Goal: Task Accomplishment & Management: Manage account settings

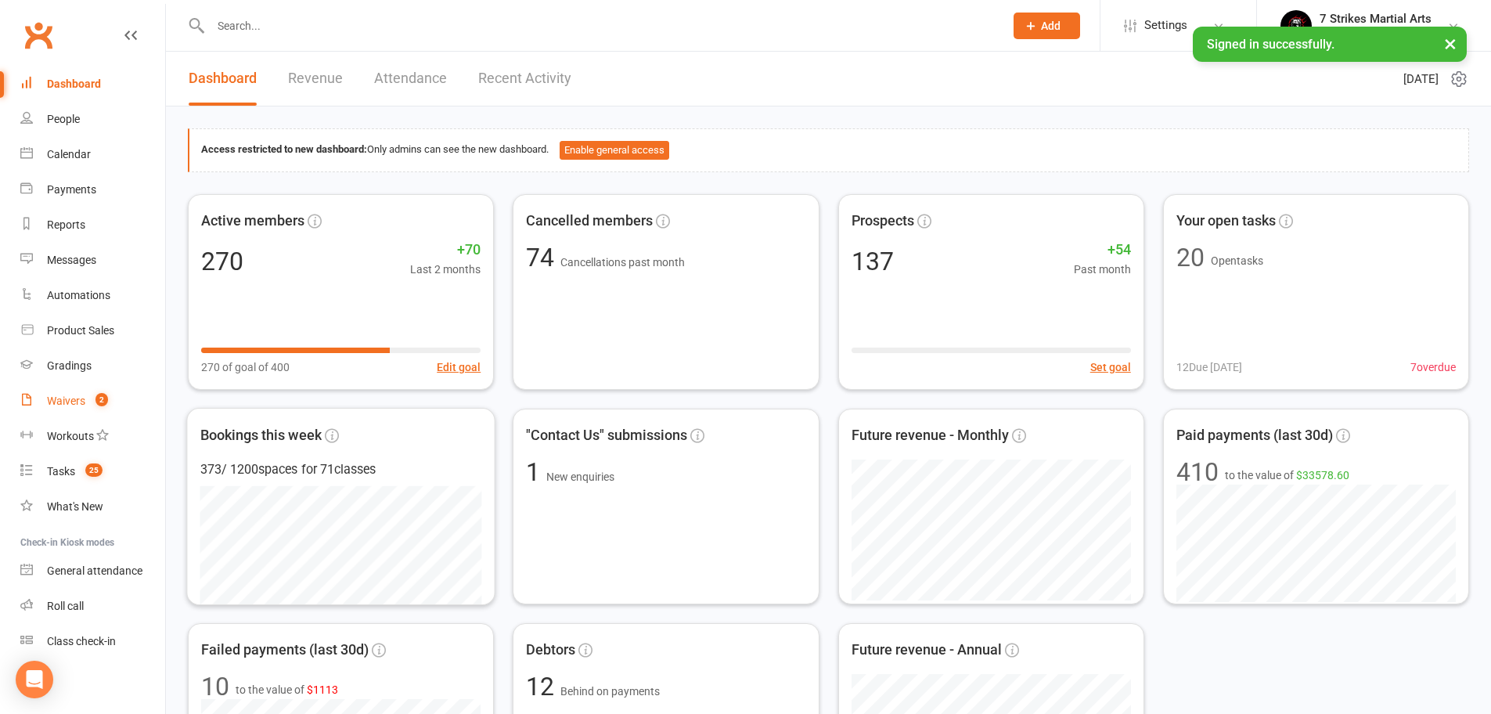
click at [84, 406] on div "Waivers" at bounding box center [66, 400] width 38 height 13
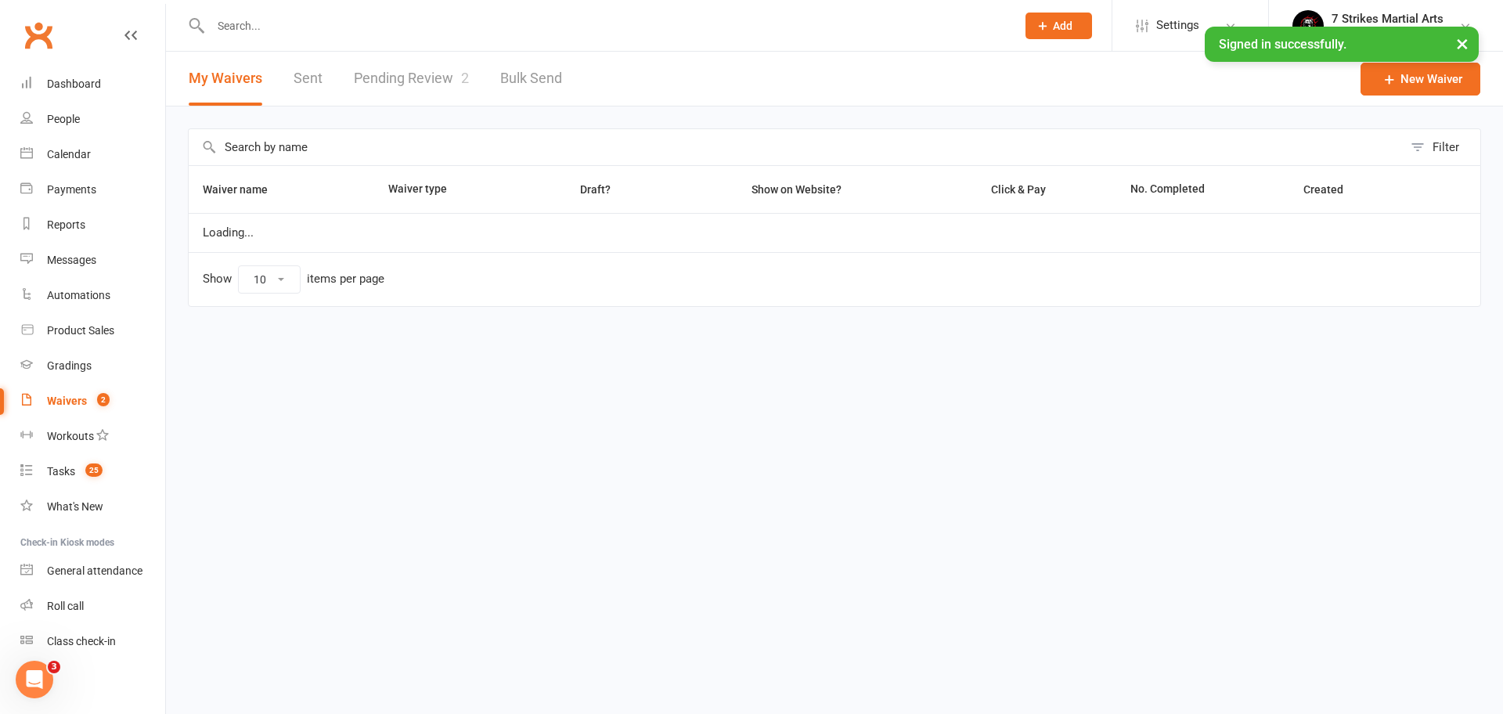
select select "50"
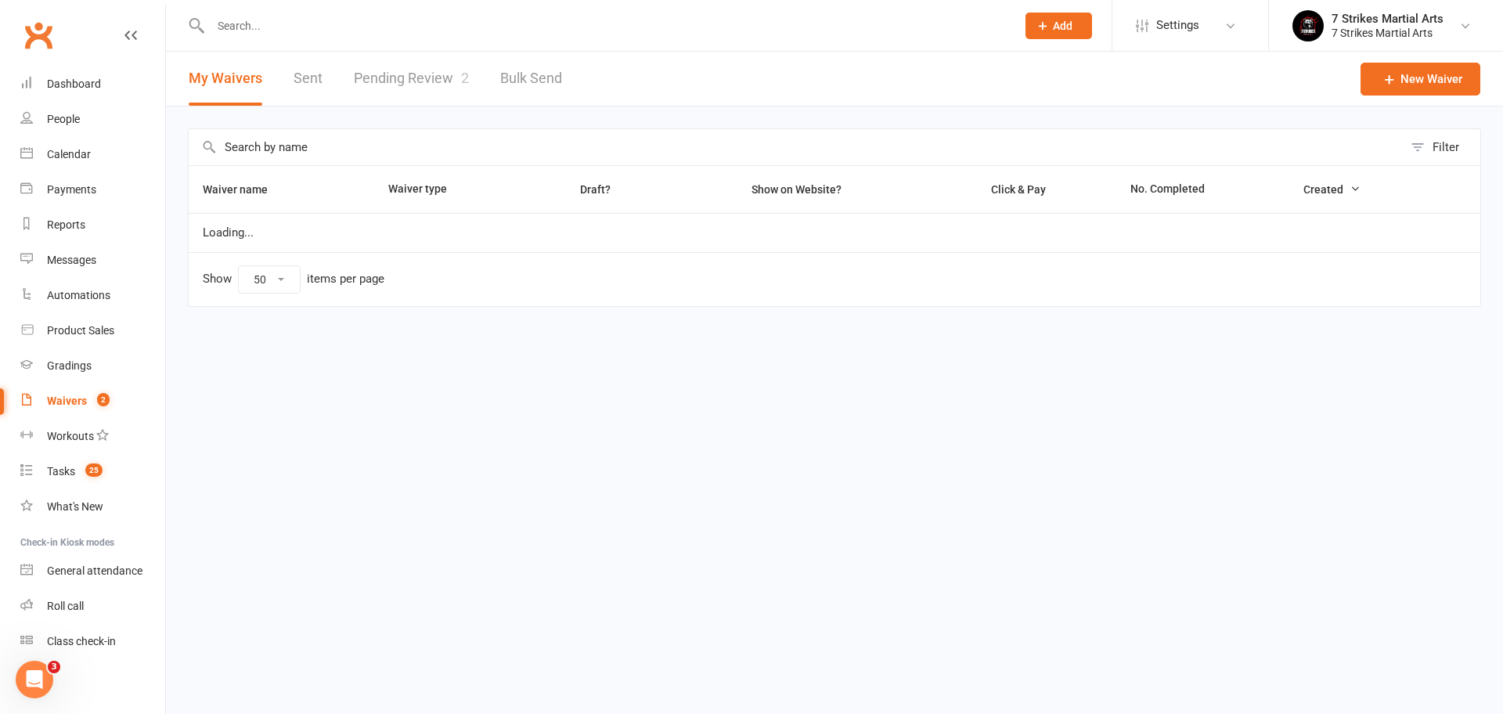
click at [427, 83] on link "Pending Review 2" at bounding box center [411, 79] width 115 height 54
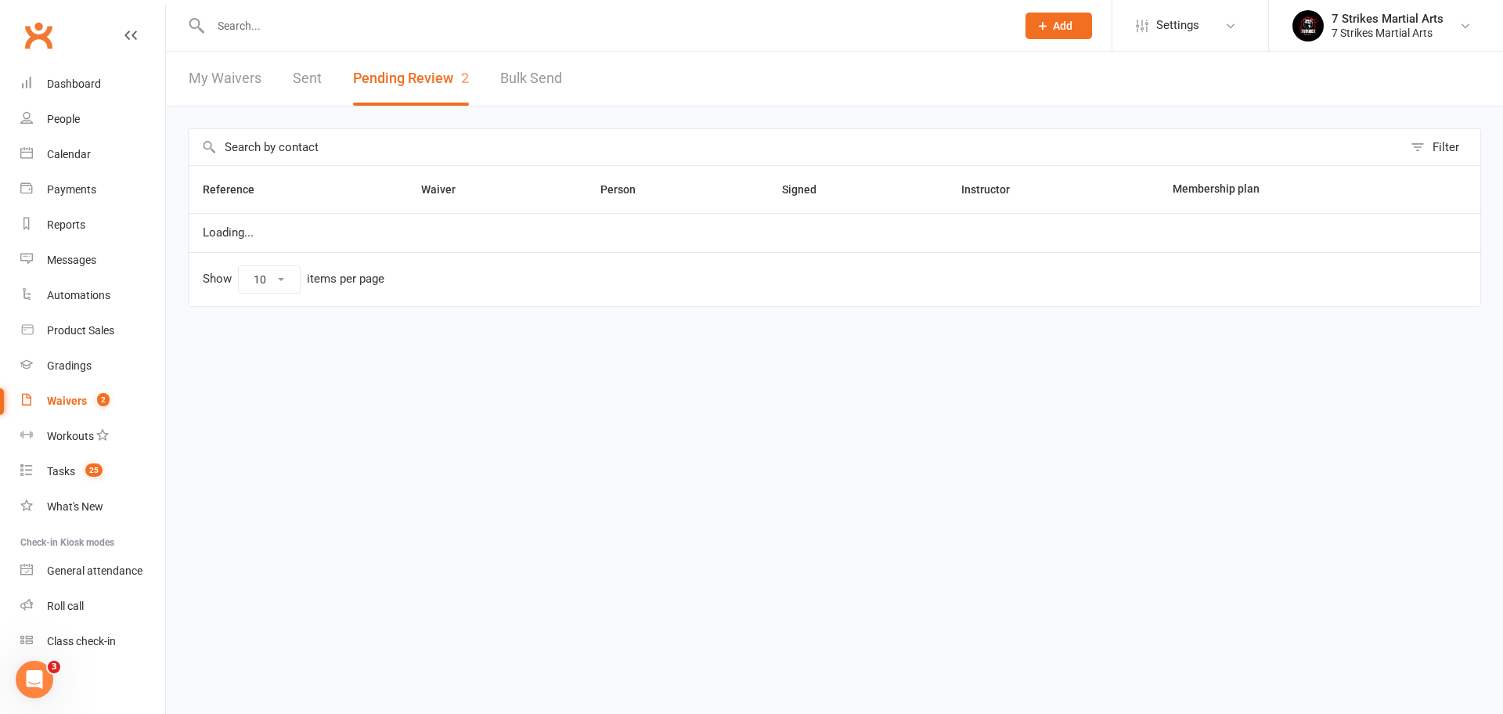
select select "25"
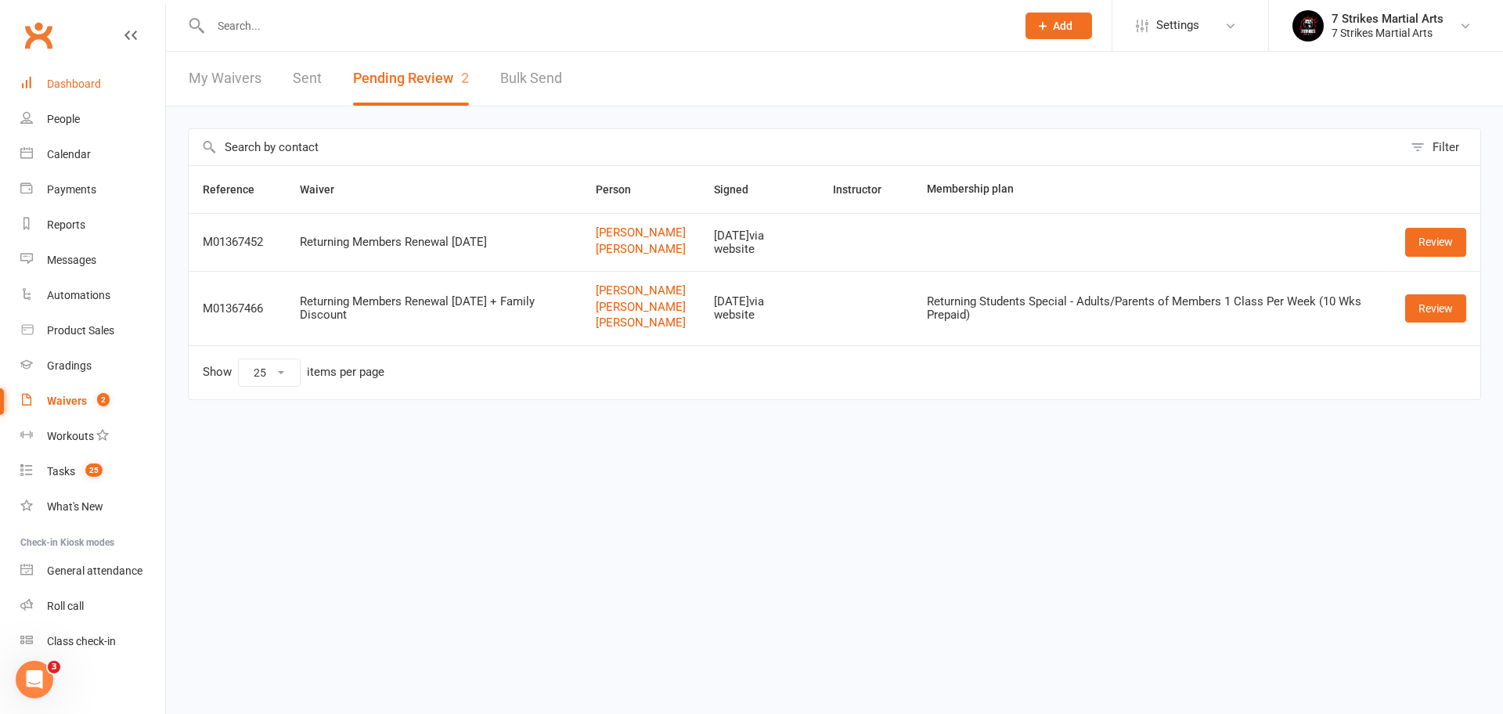
click at [95, 79] on div "Dashboard" at bounding box center [74, 83] width 54 height 13
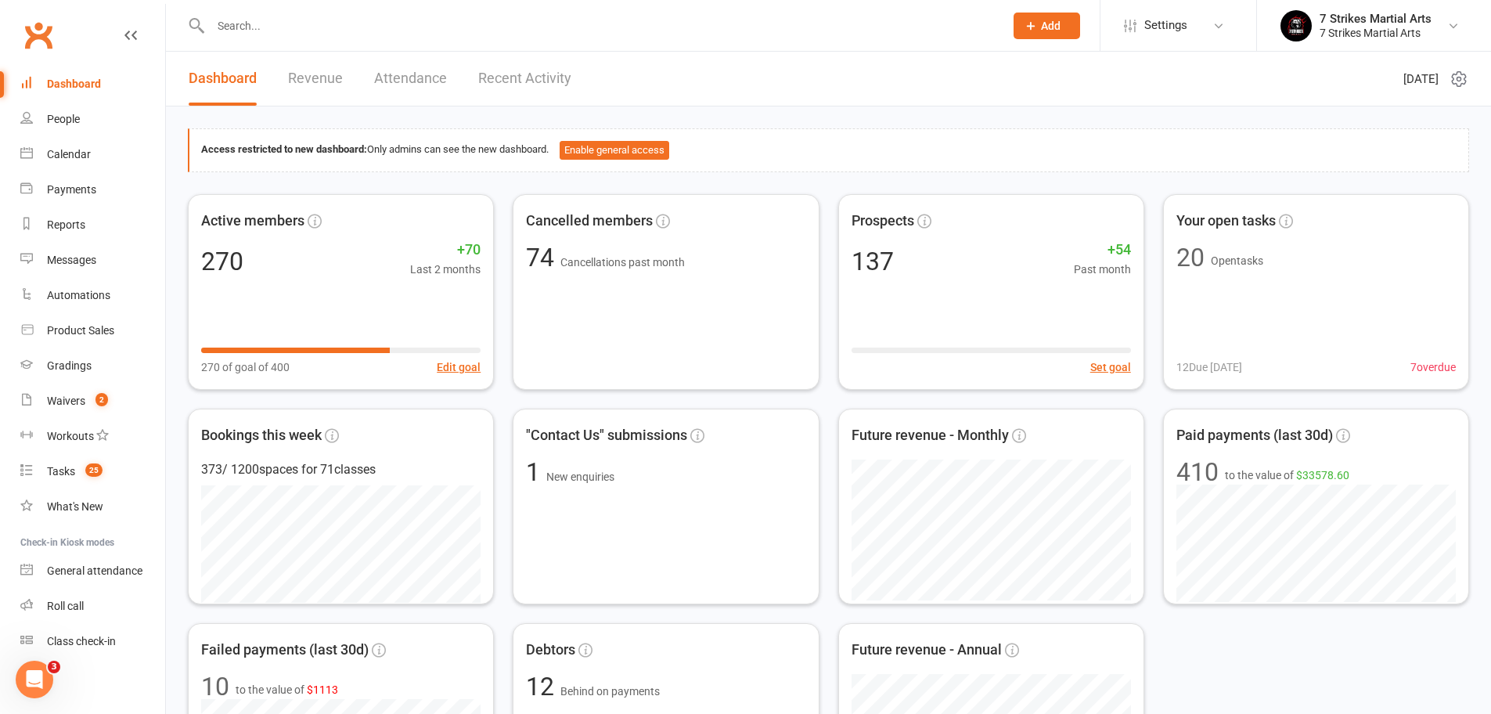
click at [301, 33] on input "text" at bounding box center [599, 26] width 787 height 22
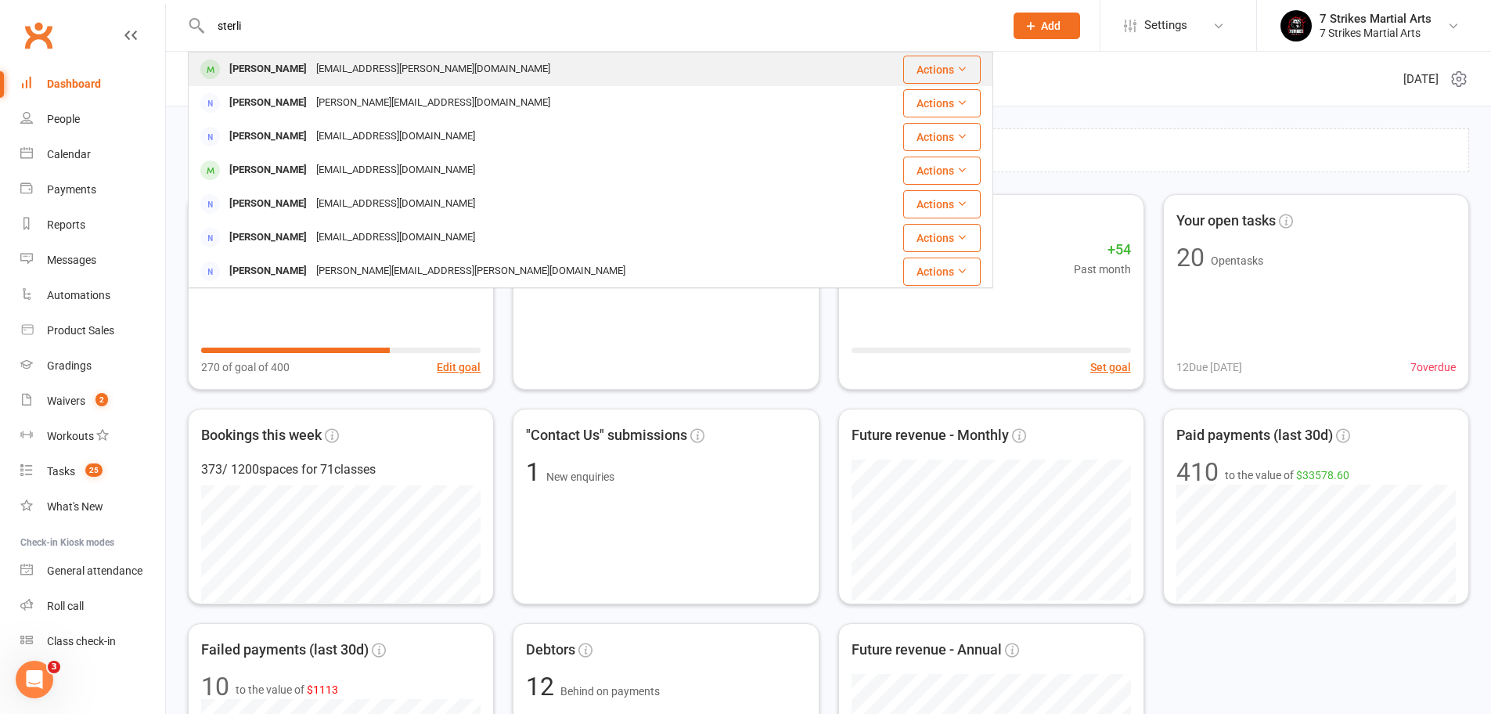
type input "sterli"
click at [311, 71] on div "Sterling McKenna Foster" at bounding box center [268, 69] width 87 height 23
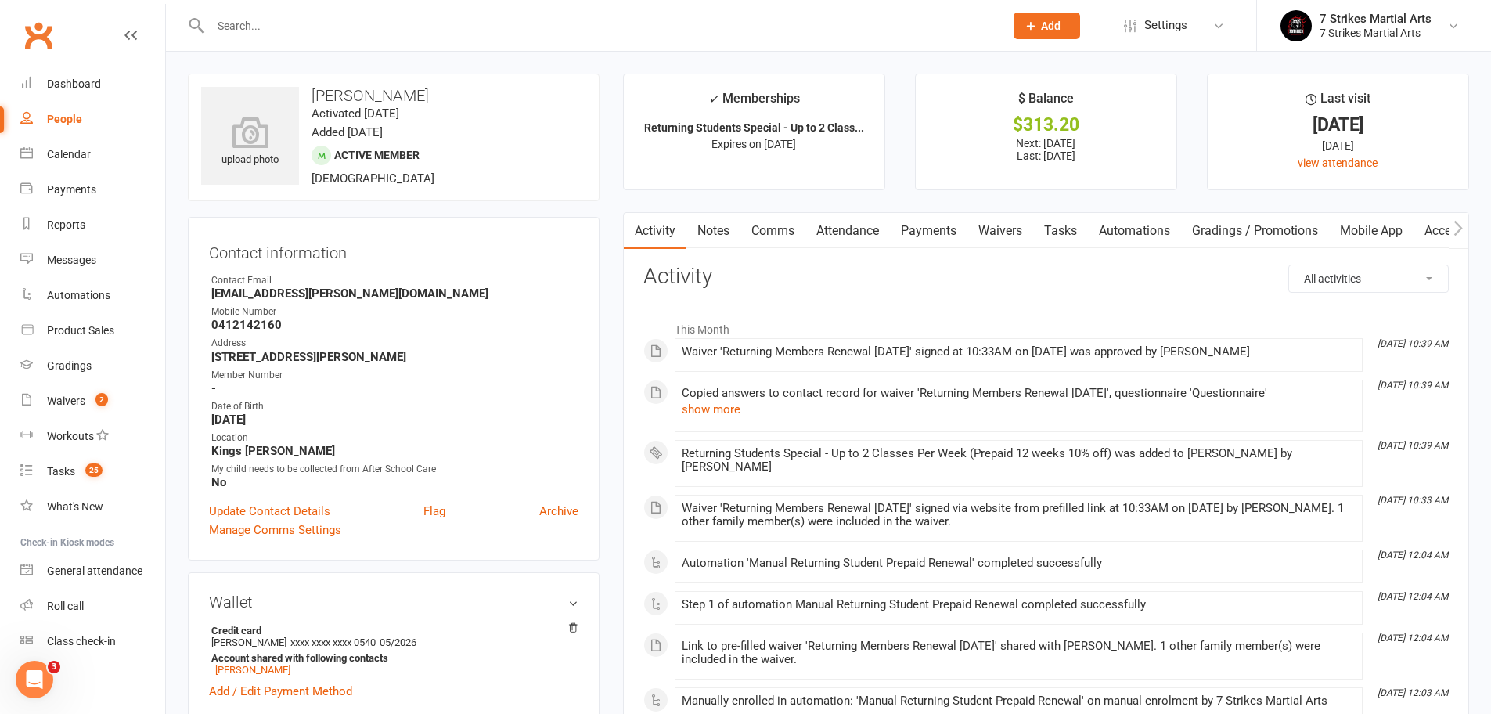
click at [1003, 232] on link "Waivers" at bounding box center [1000, 231] width 66 height 36
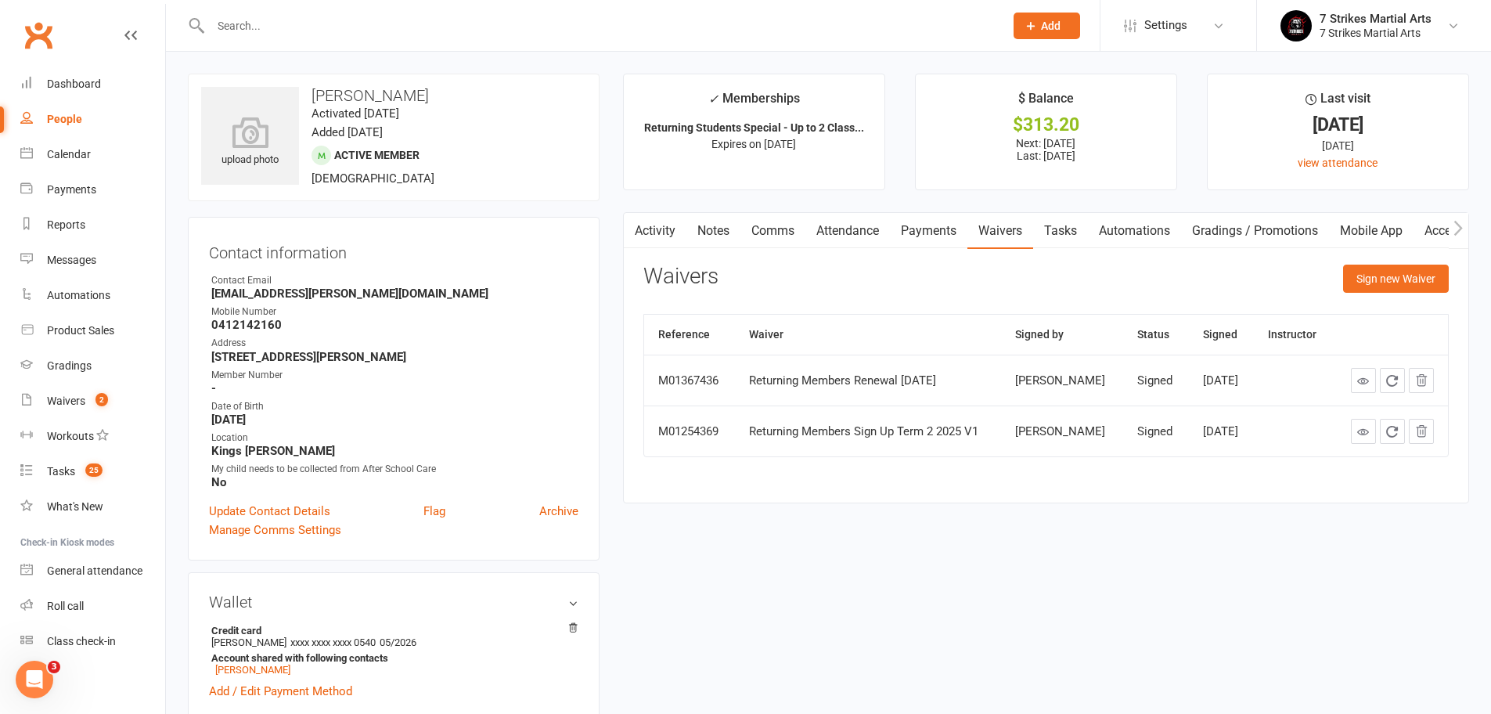
click at [933, 231] on link "Payments" at bounding box center [928, 231] width 77 height 36
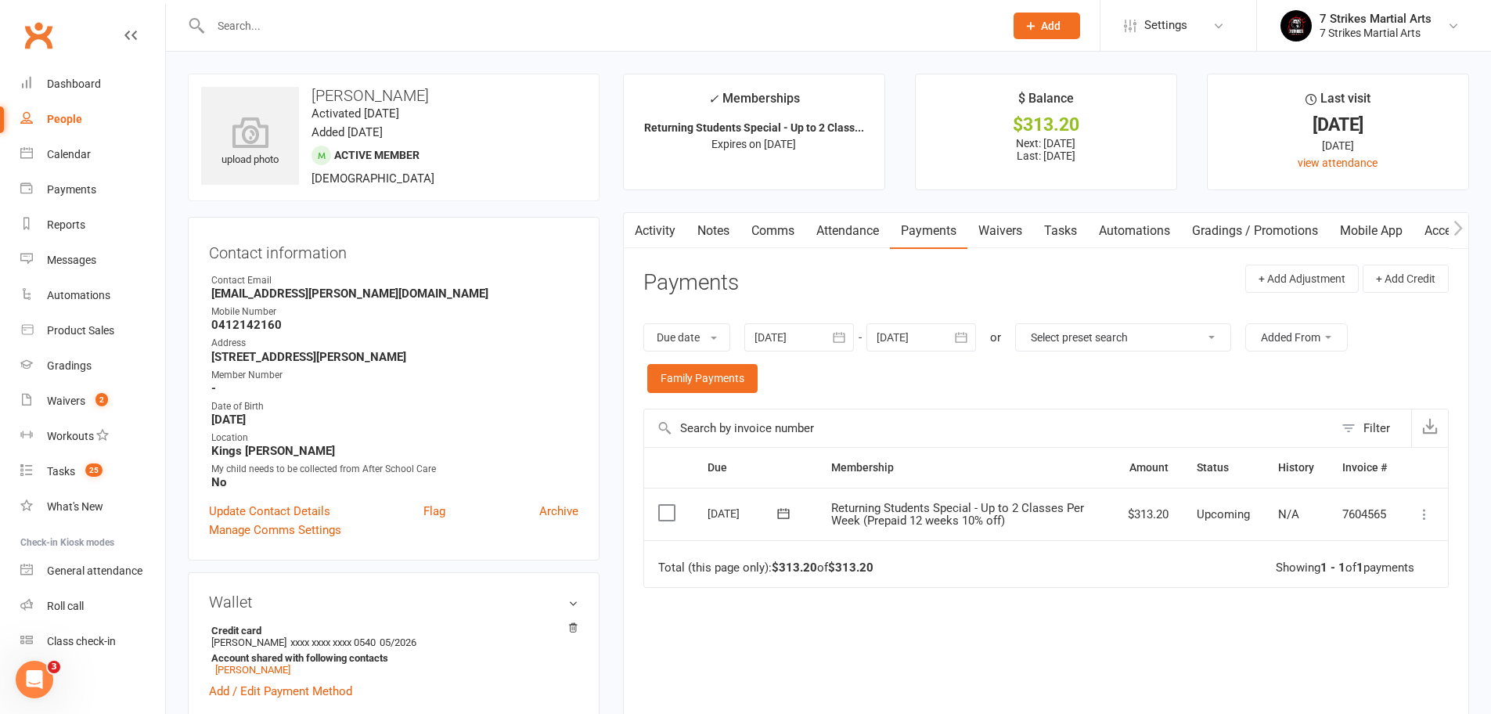
click at [322, 28] on input "text" at bounding box center [599, 26] width 787 height 22
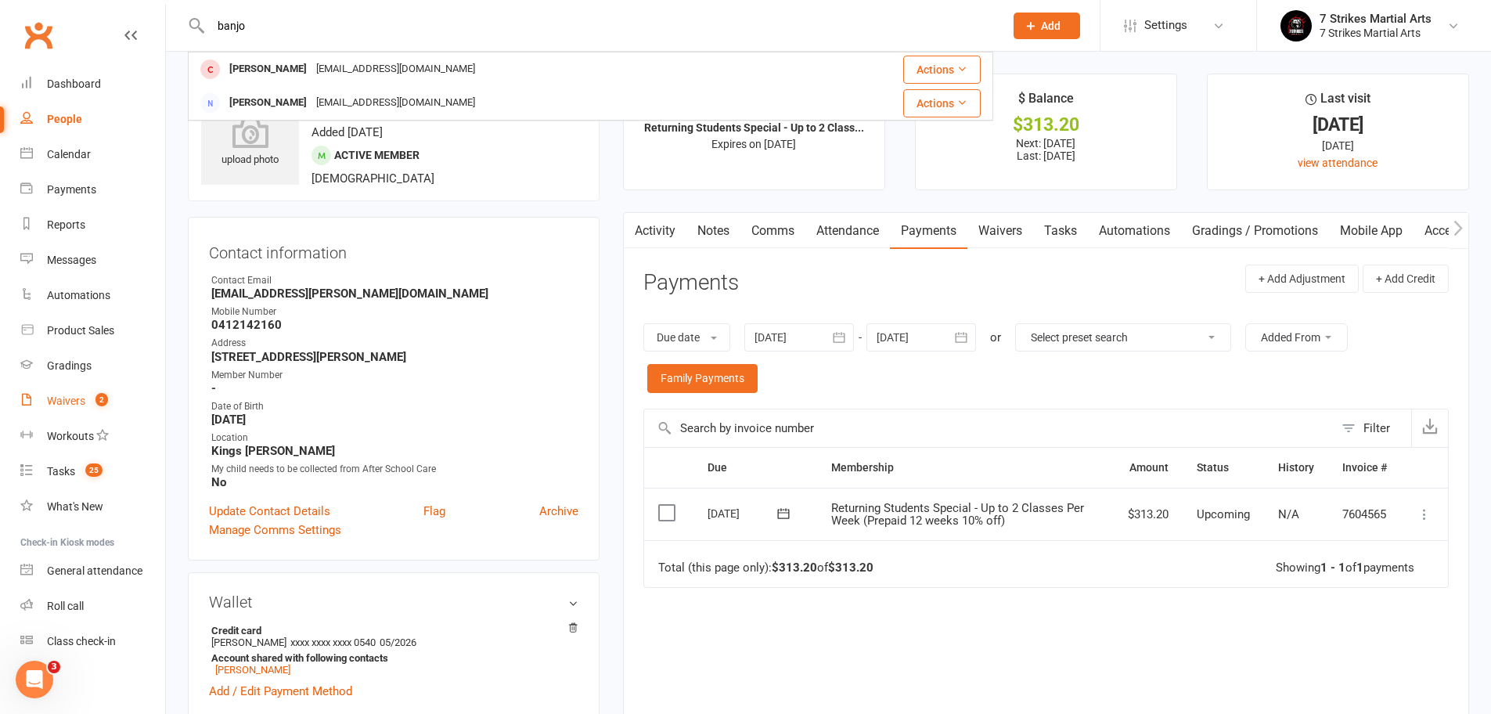
type input "banjo"
click at [85, 396] on link "Waivers 2" at bounding box center [92, 400] width 145 height 35
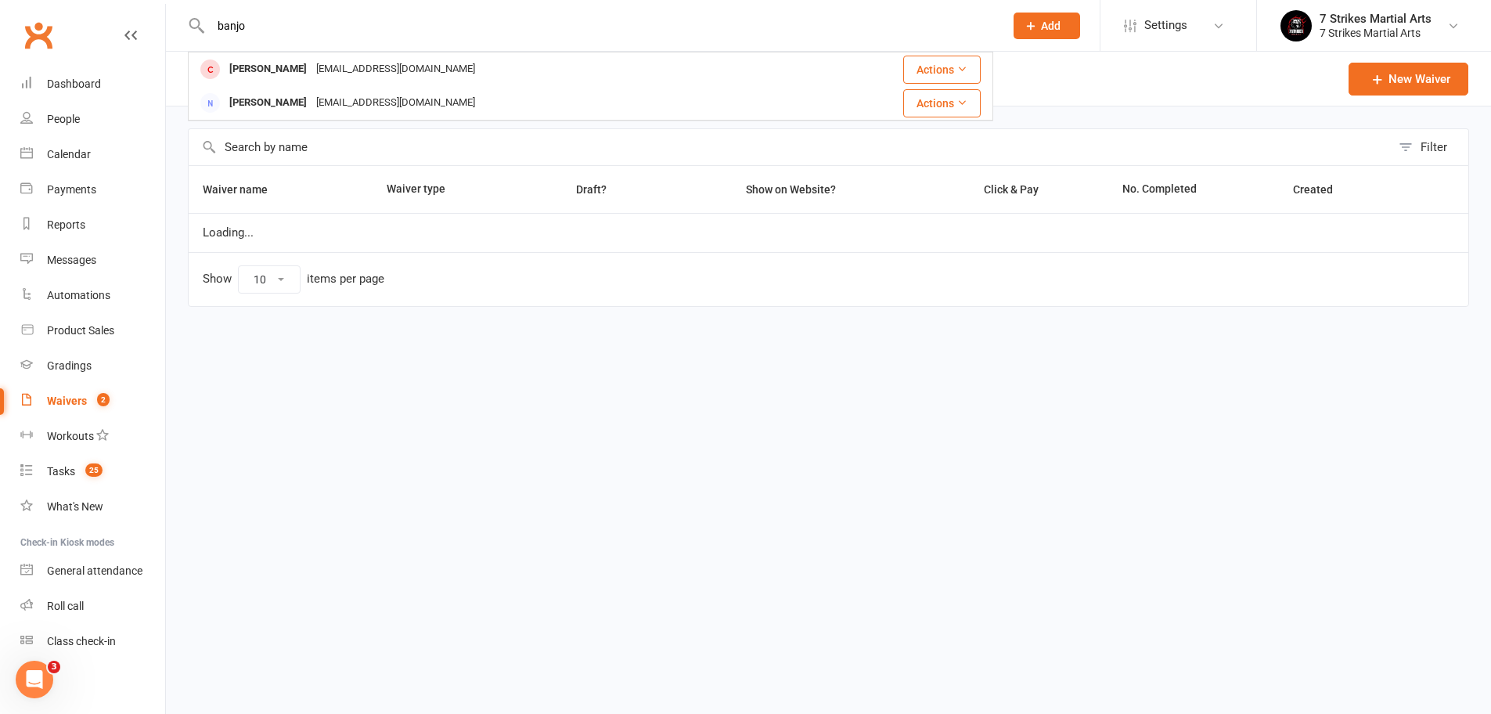
select select "50"
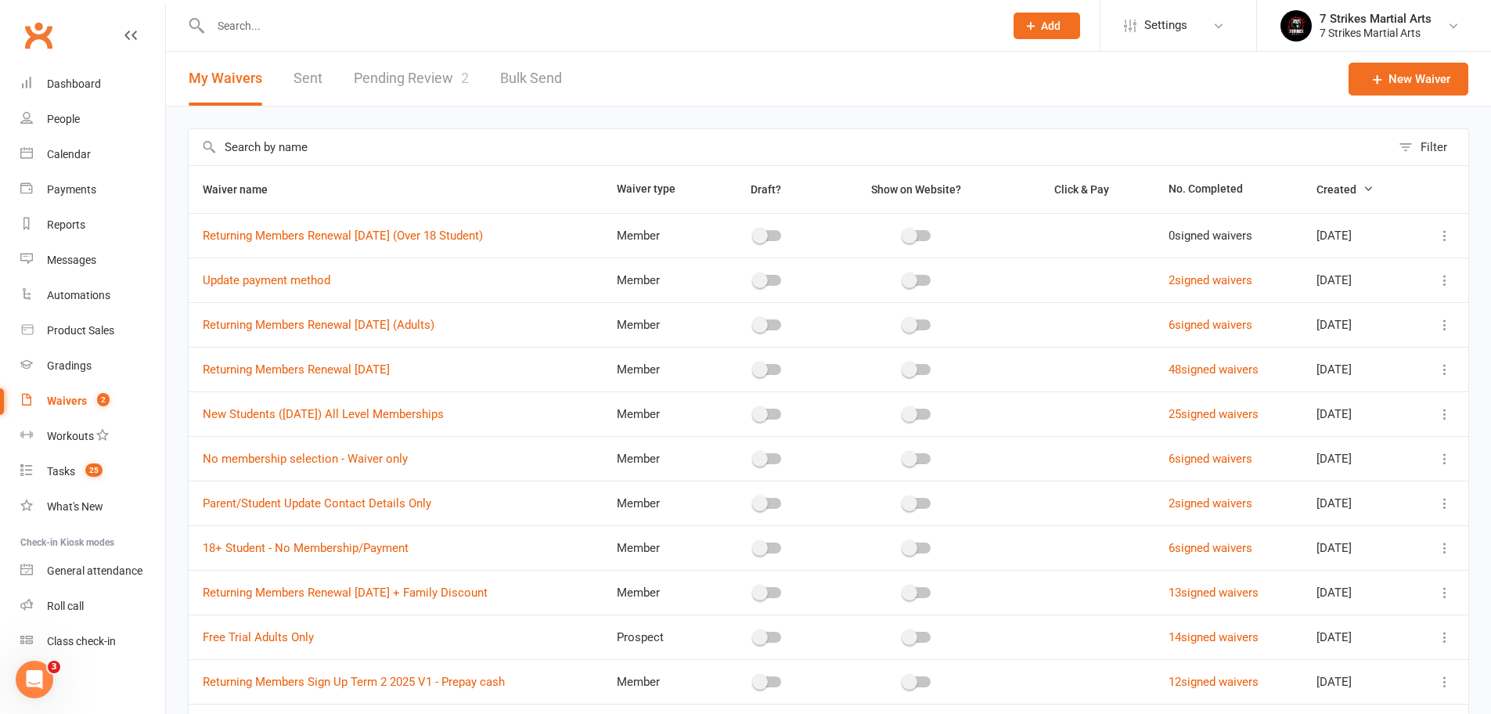
click at [391, 79] on link "Pending Review 2" at bounding box center [411, 79] width 115 height 54
select select "25"
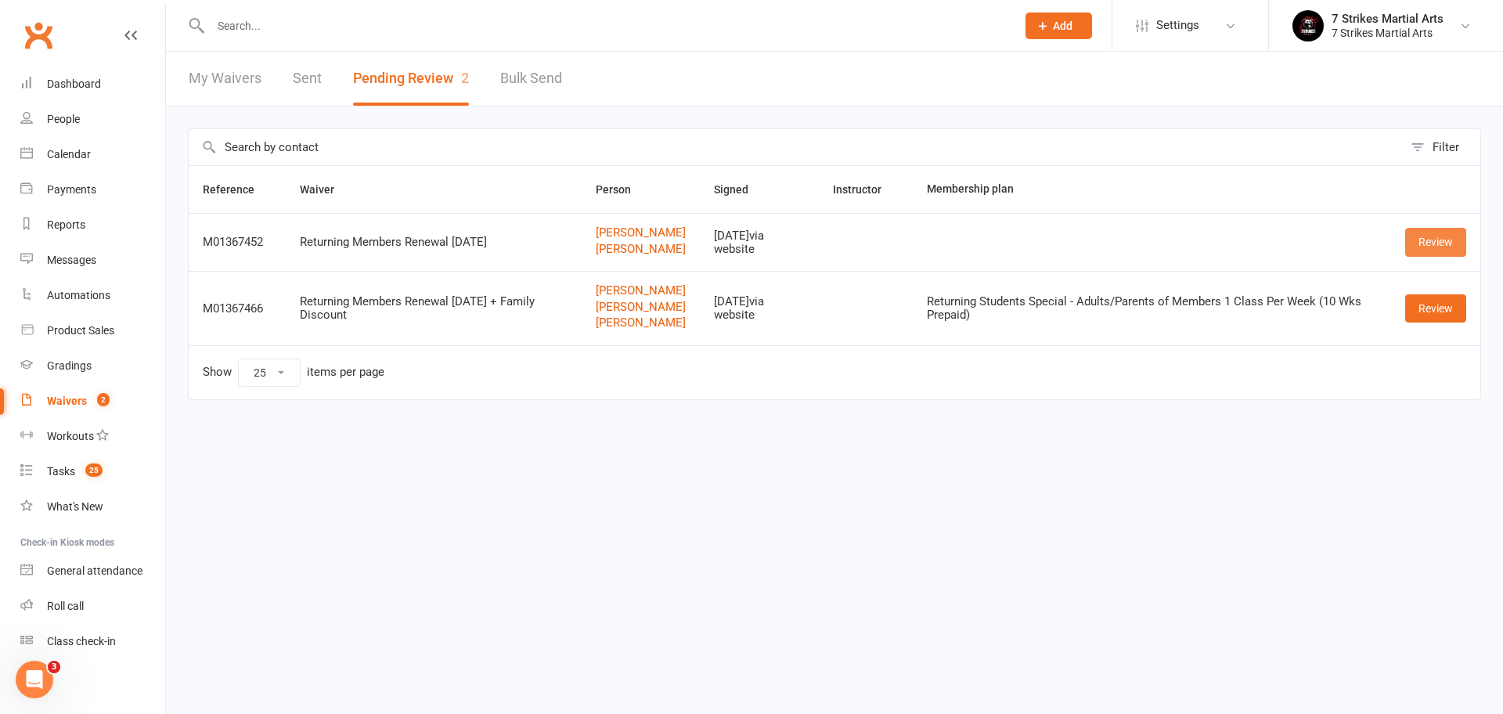
click at [1429, 243] on link "Review" at bounding box center [1435, 242] width 61 height 28
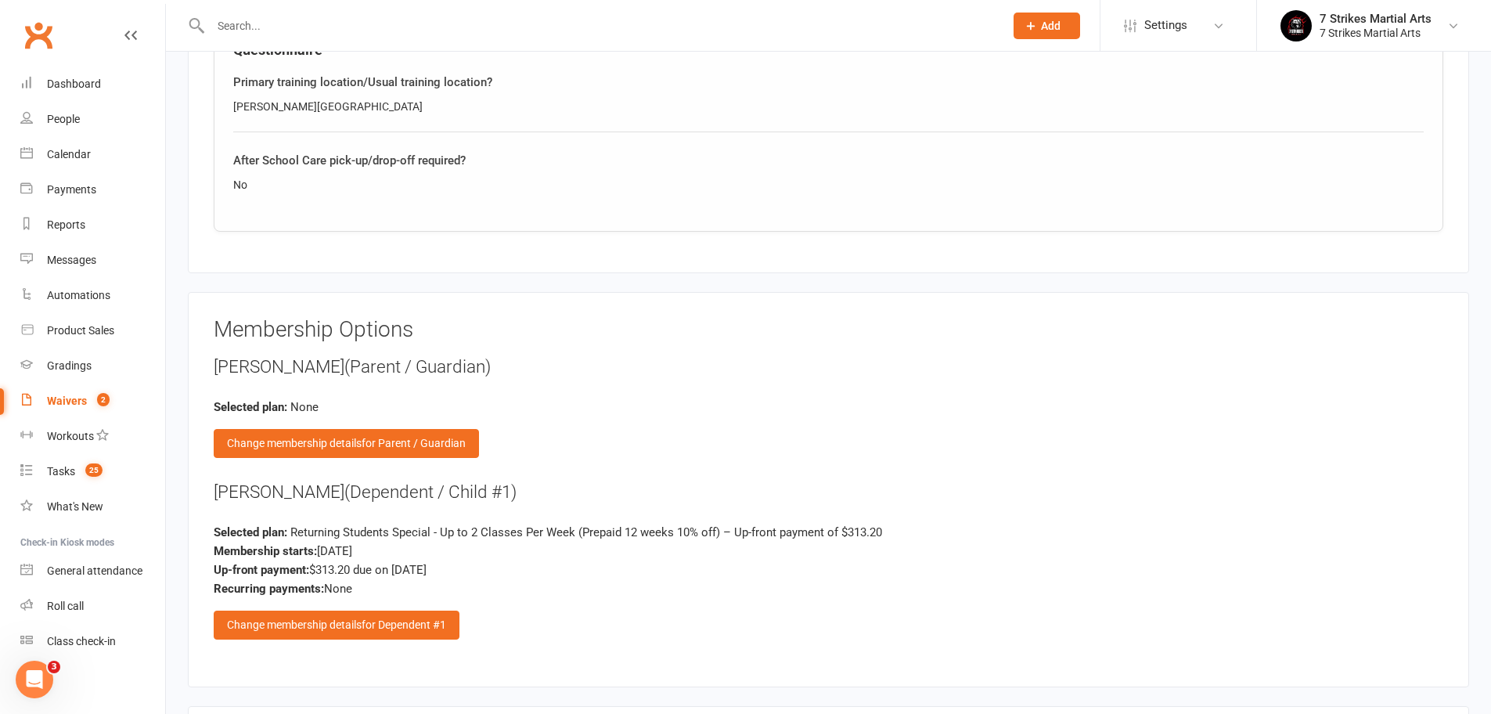
scroll to position [2400, 0]
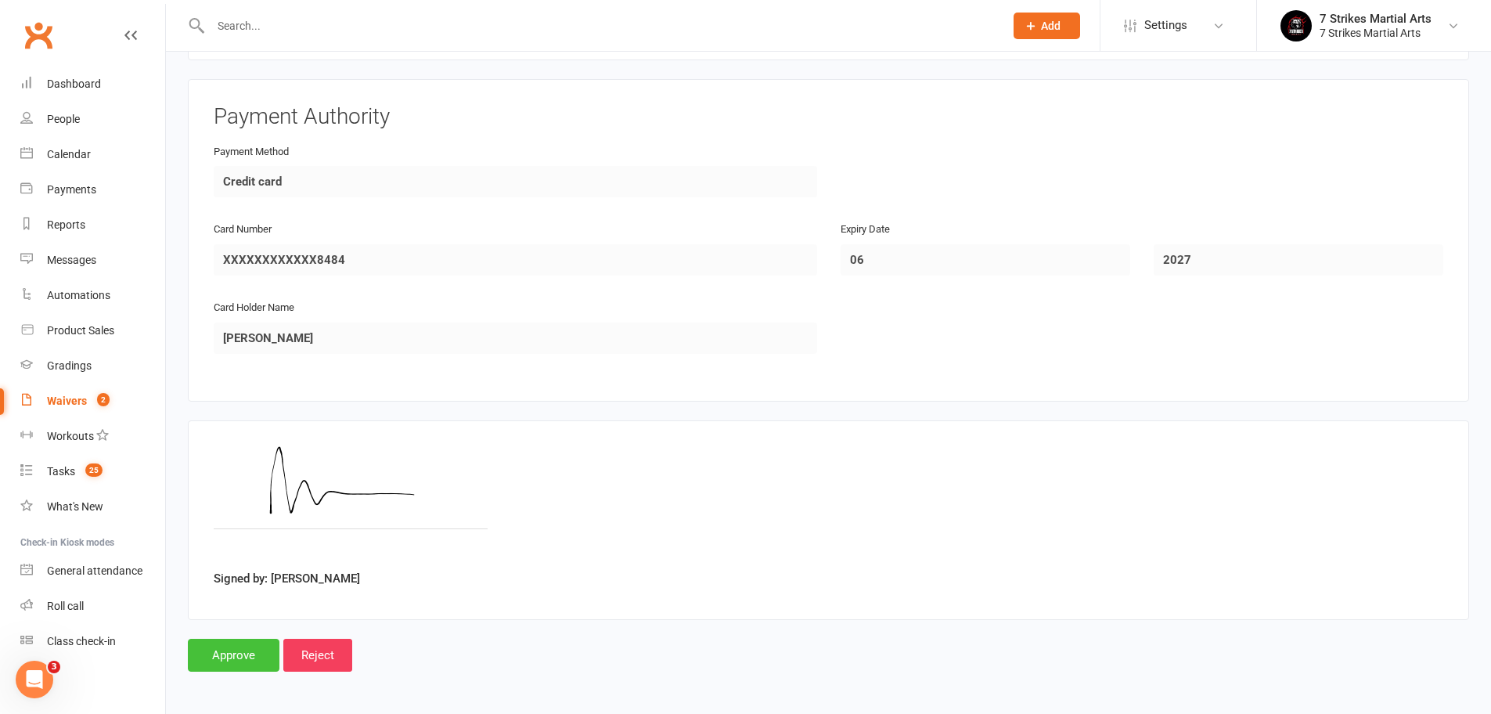
click at [243, 639] on input "Approve" at bounding box center [234, 655] width 92 height 33
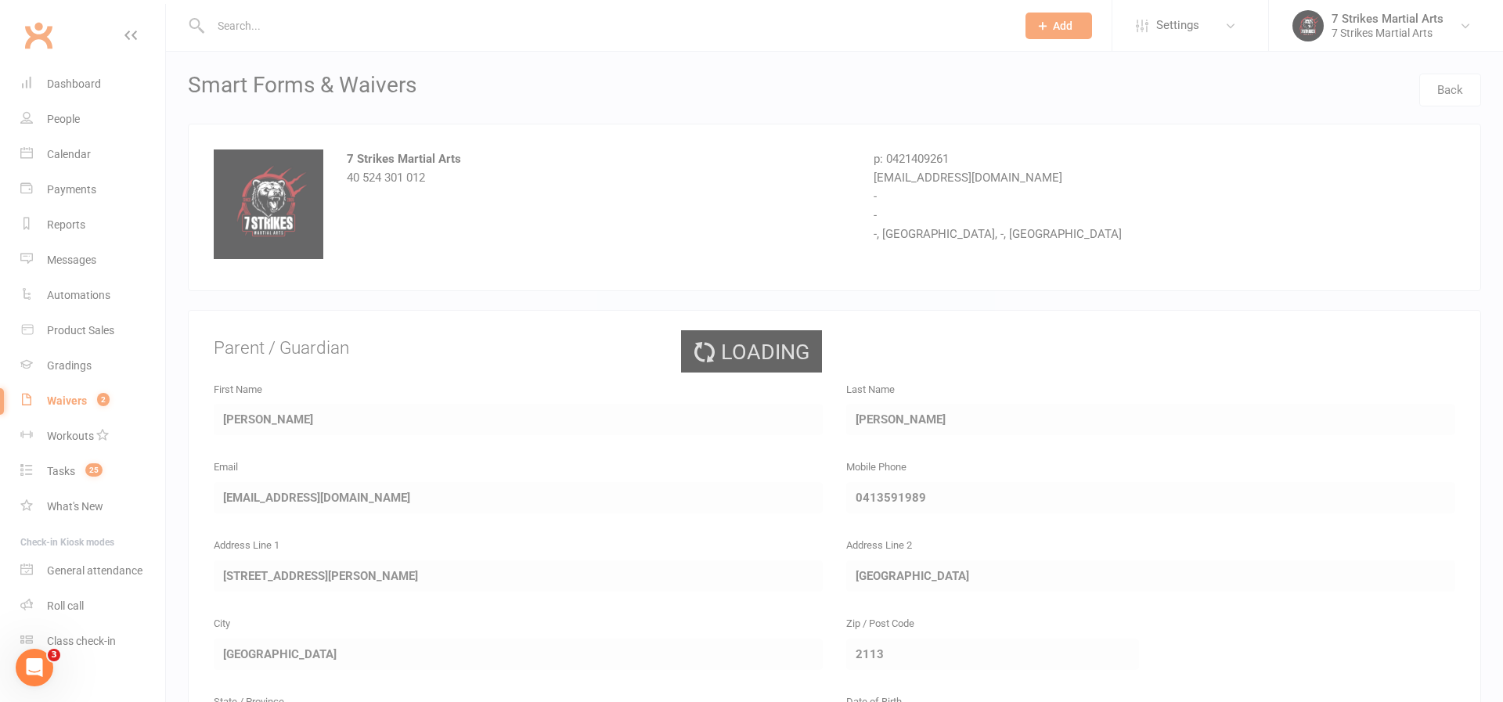
select select "25"
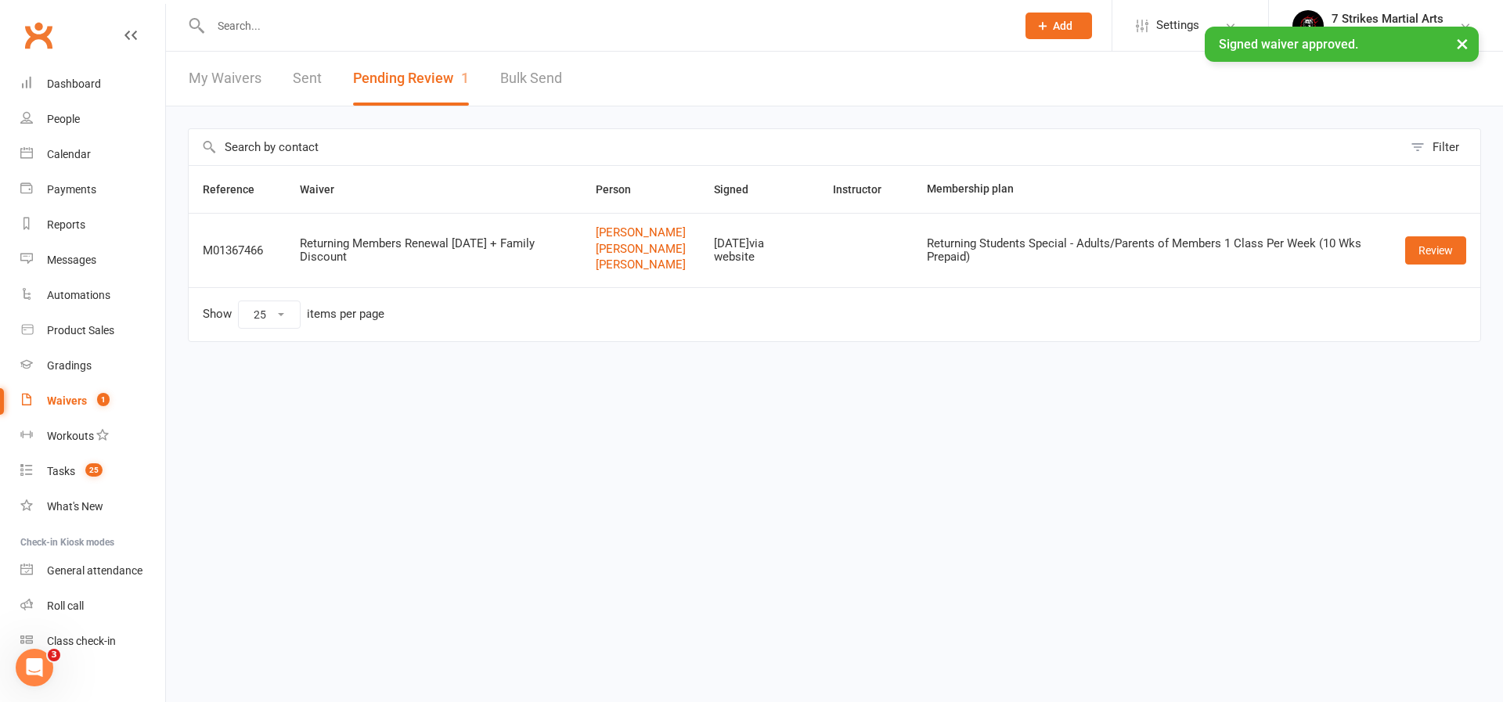
click at [408, 34] on input "text" at bounding box center [605, 26] width 799 height 22
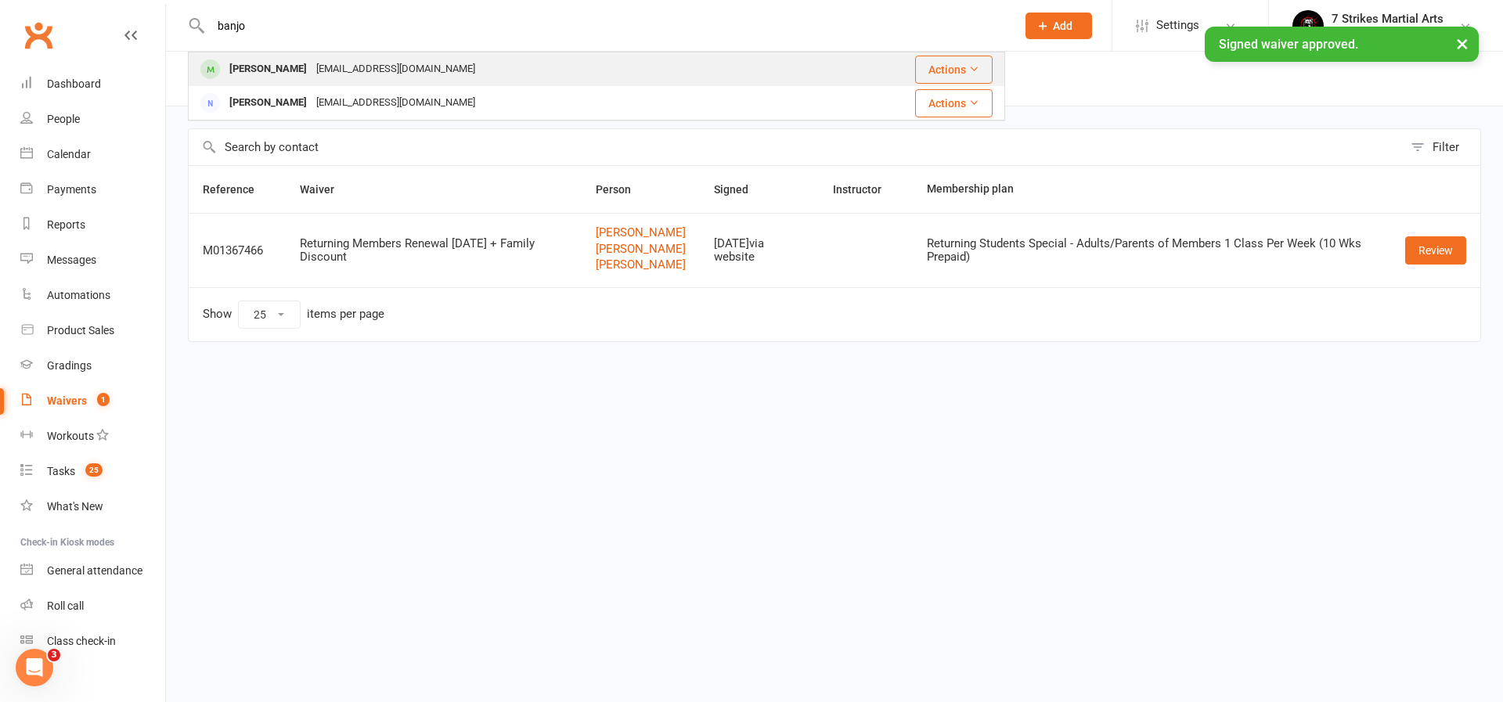
type input "banjo"
click at [380, 67] on div "meem@meem.org" at bounding box center [395, 69] width 168 height 23
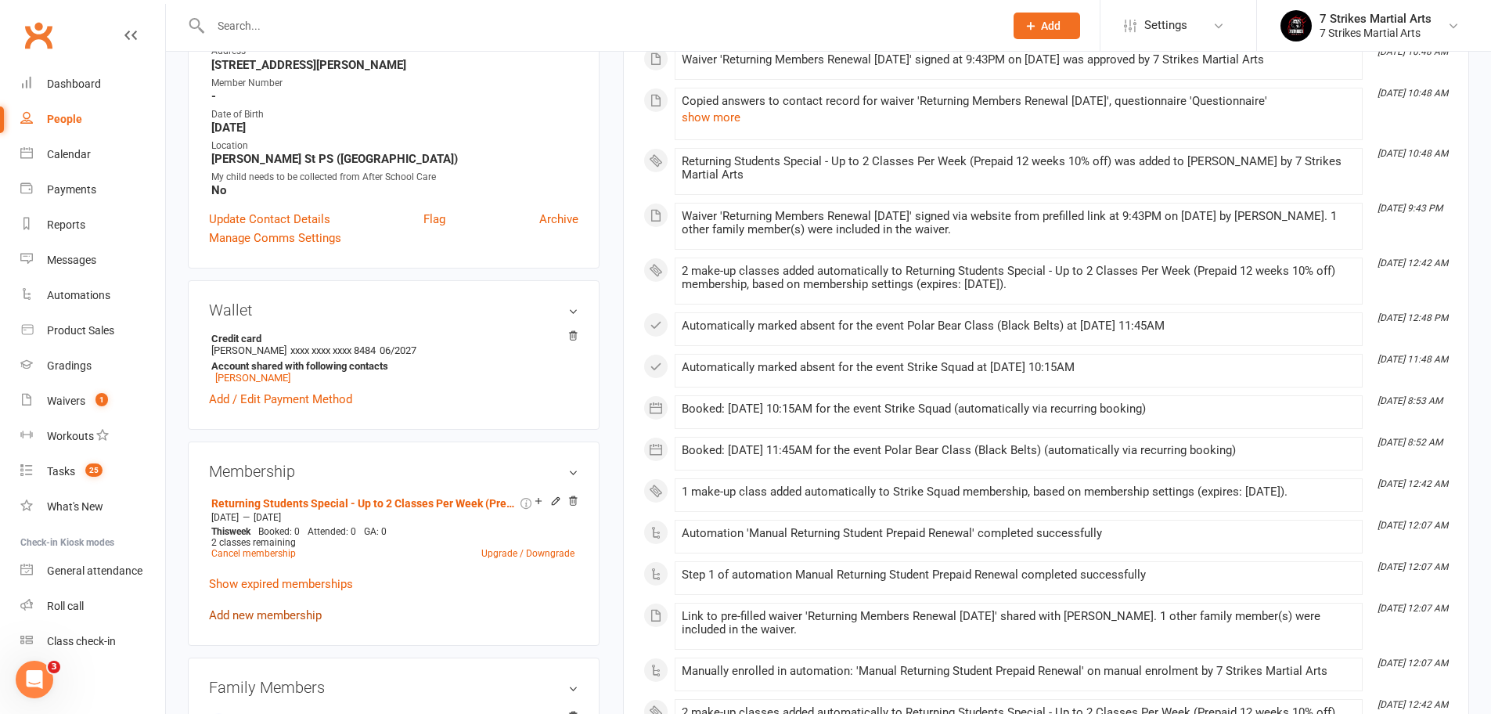
scroll to position [295, 0]
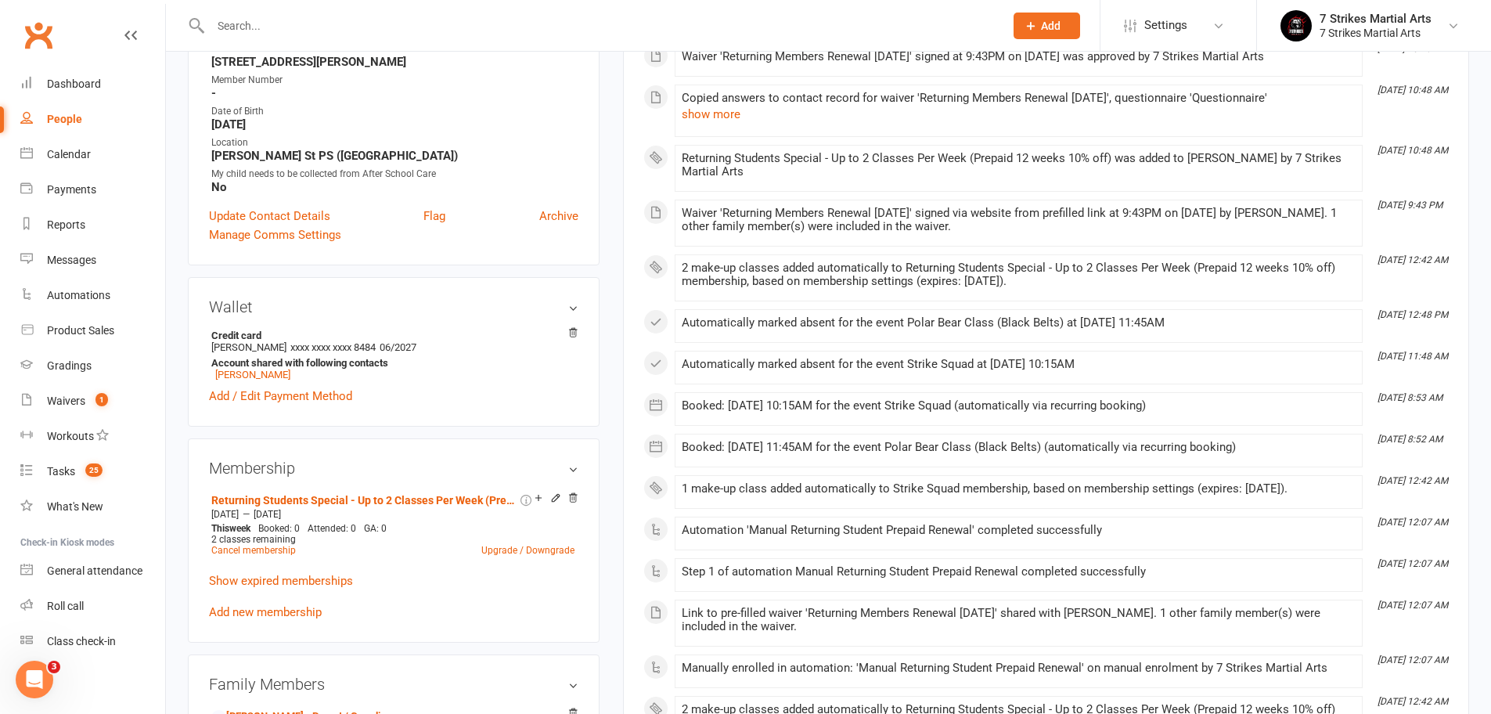
click at [286, 618] on div "Returning Students Special - Up to 2 Classes Per Week (Prepaid 12 weeks 10% off…" at bounding box center [393, 554] width 369 height 133
click at [288, 610] on link "Add new membership" at bounding box center [265, 612] width 113 height 14
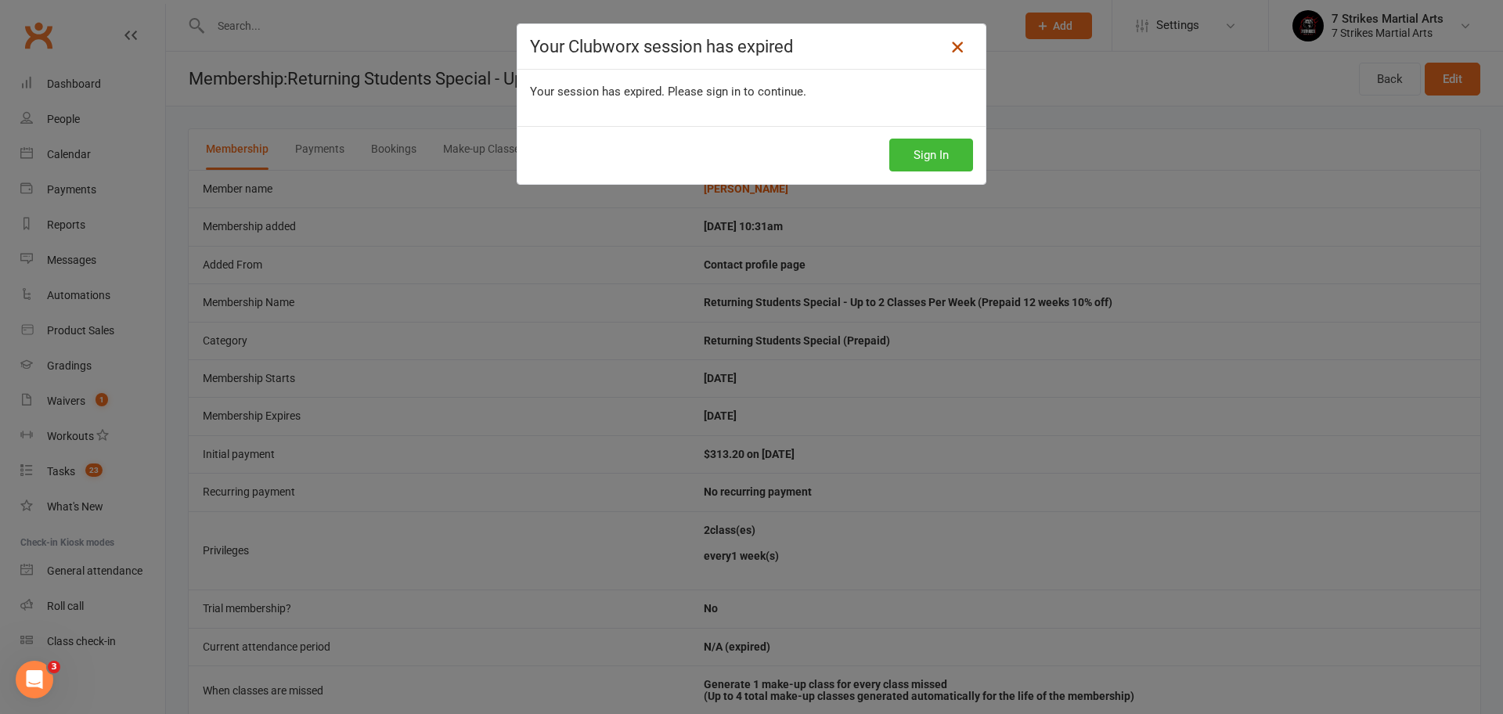
click at [962, 49] on link at bounding box center [957, 46] width 25 height 25
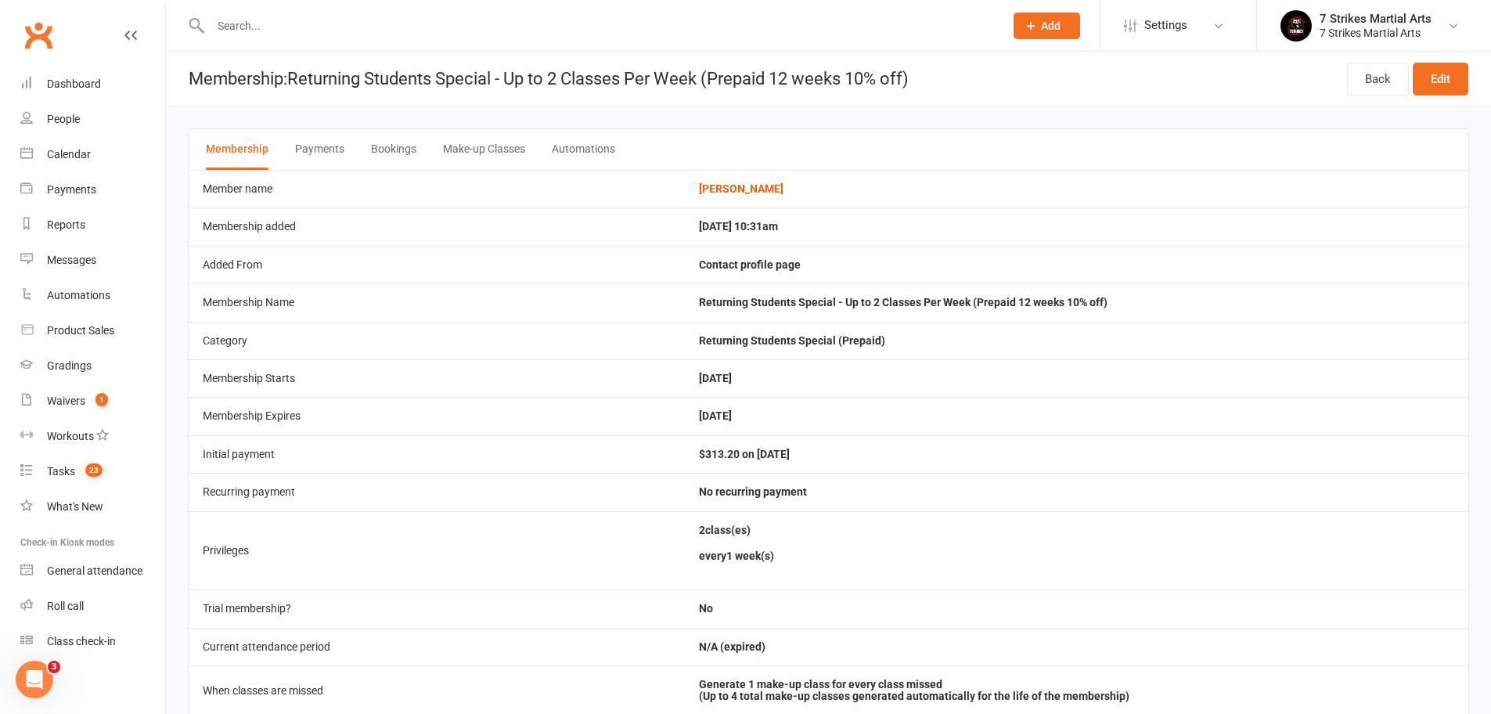
click at [423, 27] on input "text" at bounding box center [599, 26] width 787 height 22
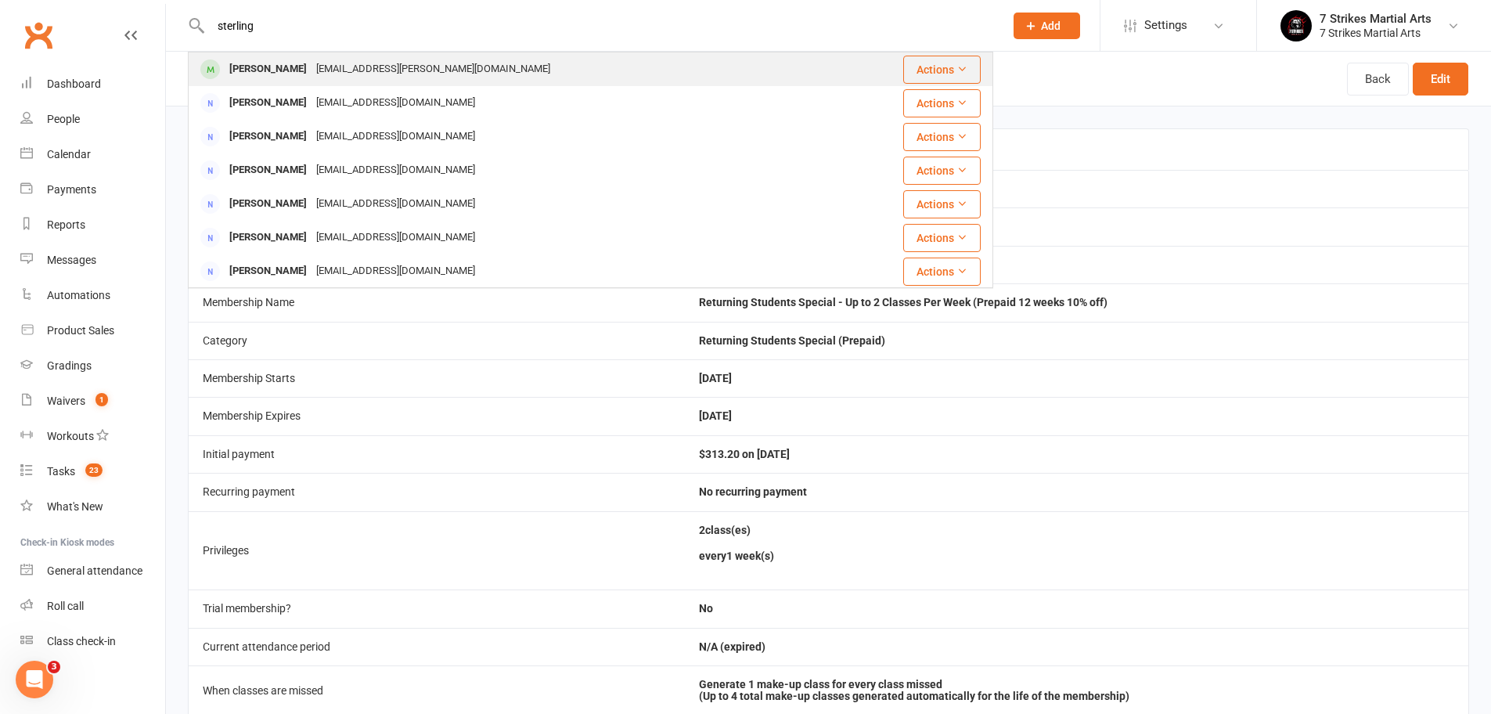
type input "sterling"
click at [414, 59] on div "emma.mckenna@gmail.com" at bounding box center [432, 69] width 243 height 23
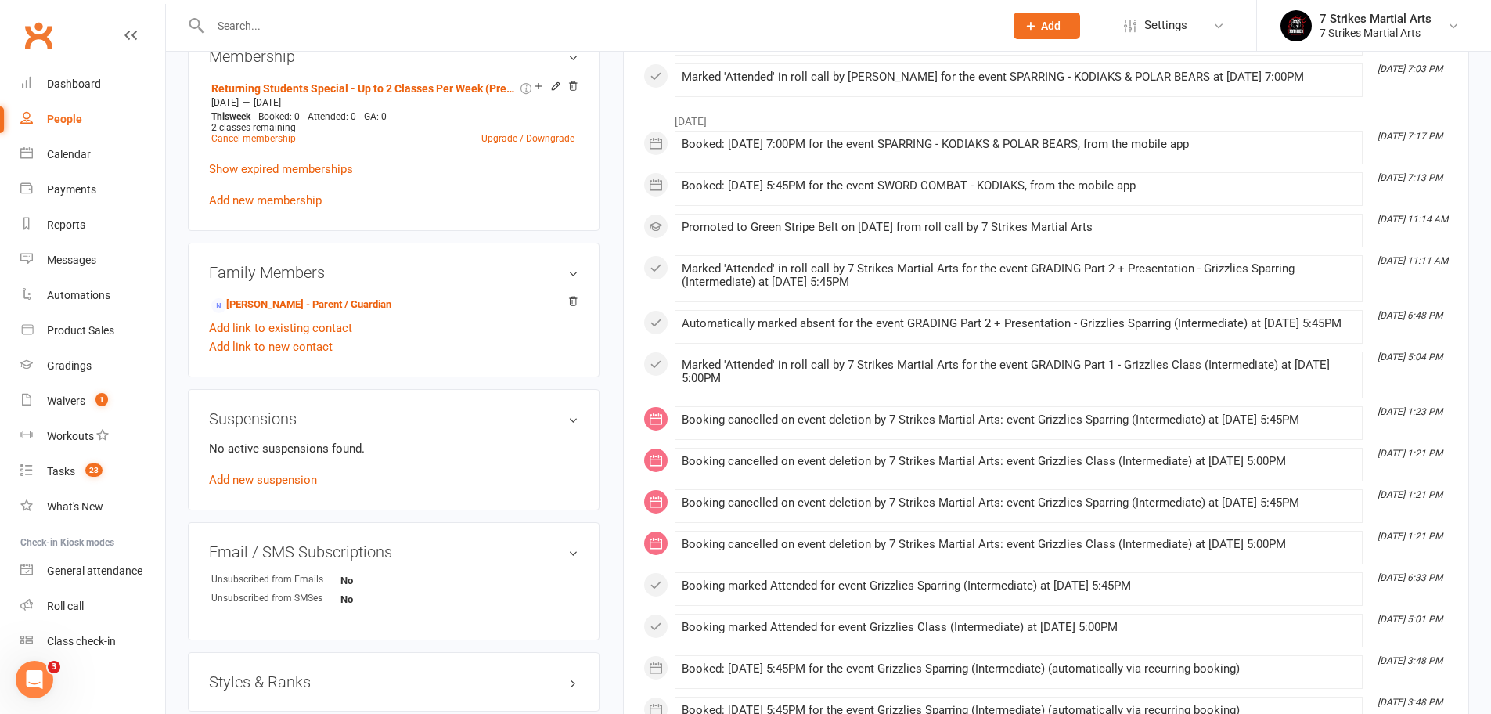
scroll to position [1178, 0]
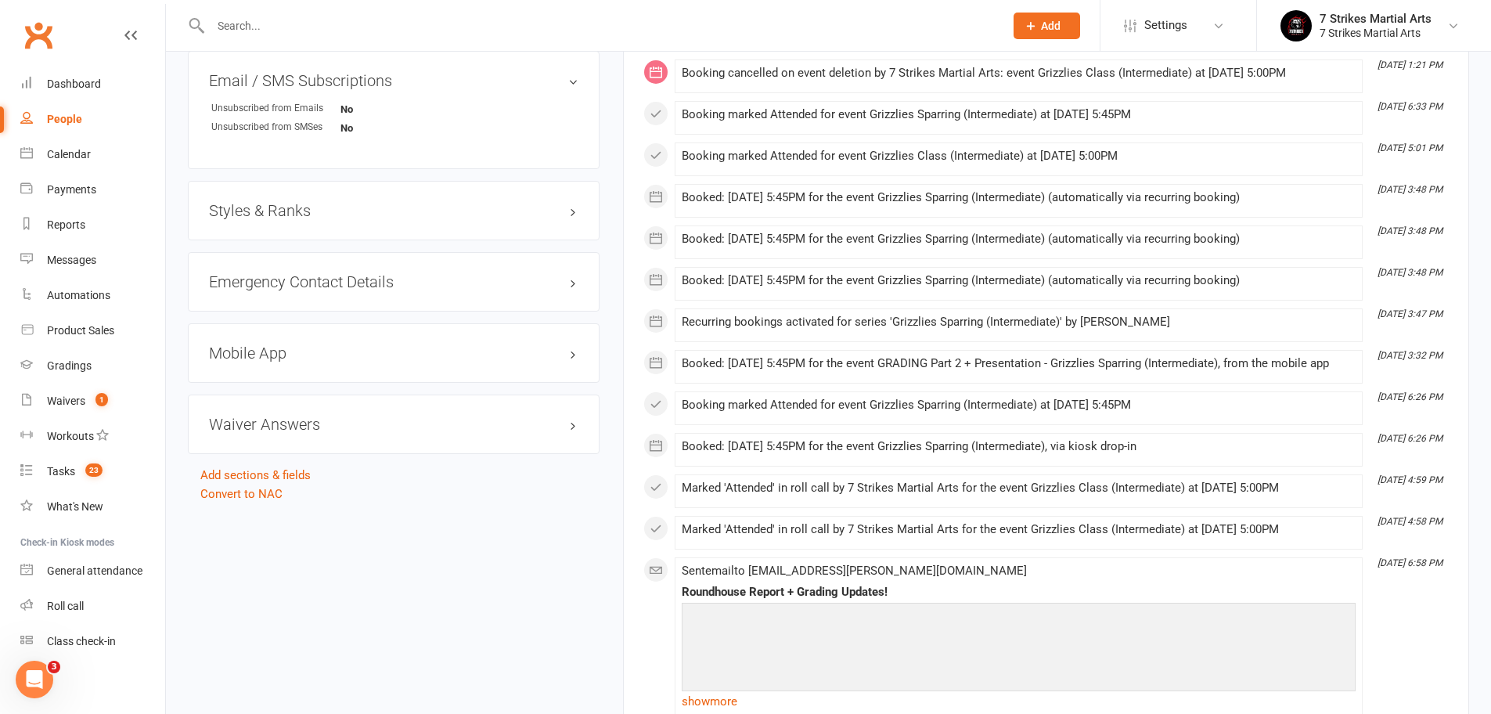
click at [574, 207] on h3 "Styles & Ranks" at bounding box center [393, 210] width 369 height 17
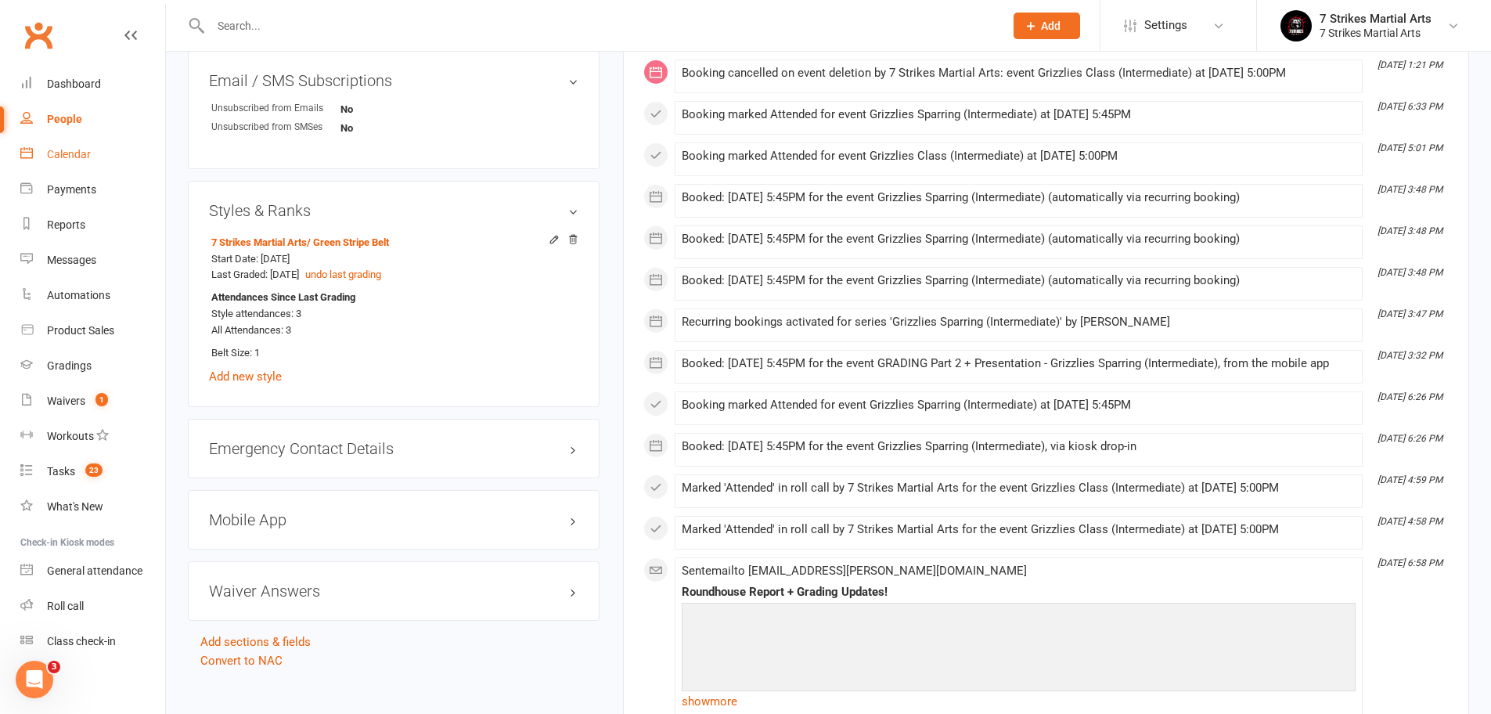
click at [74, 161] on link "Calendar" at bounding box center [92, 154] width 145 height 35
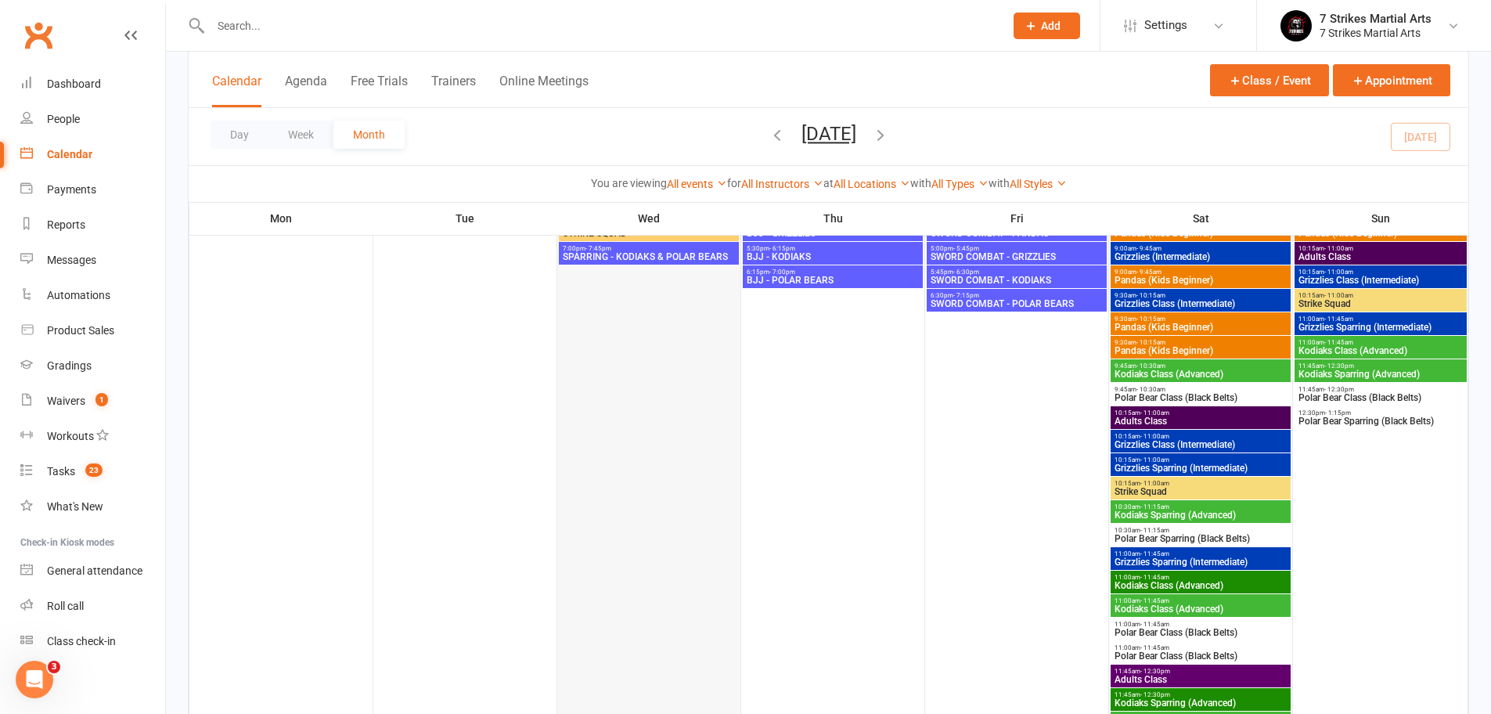
scroll to position [949, 0]
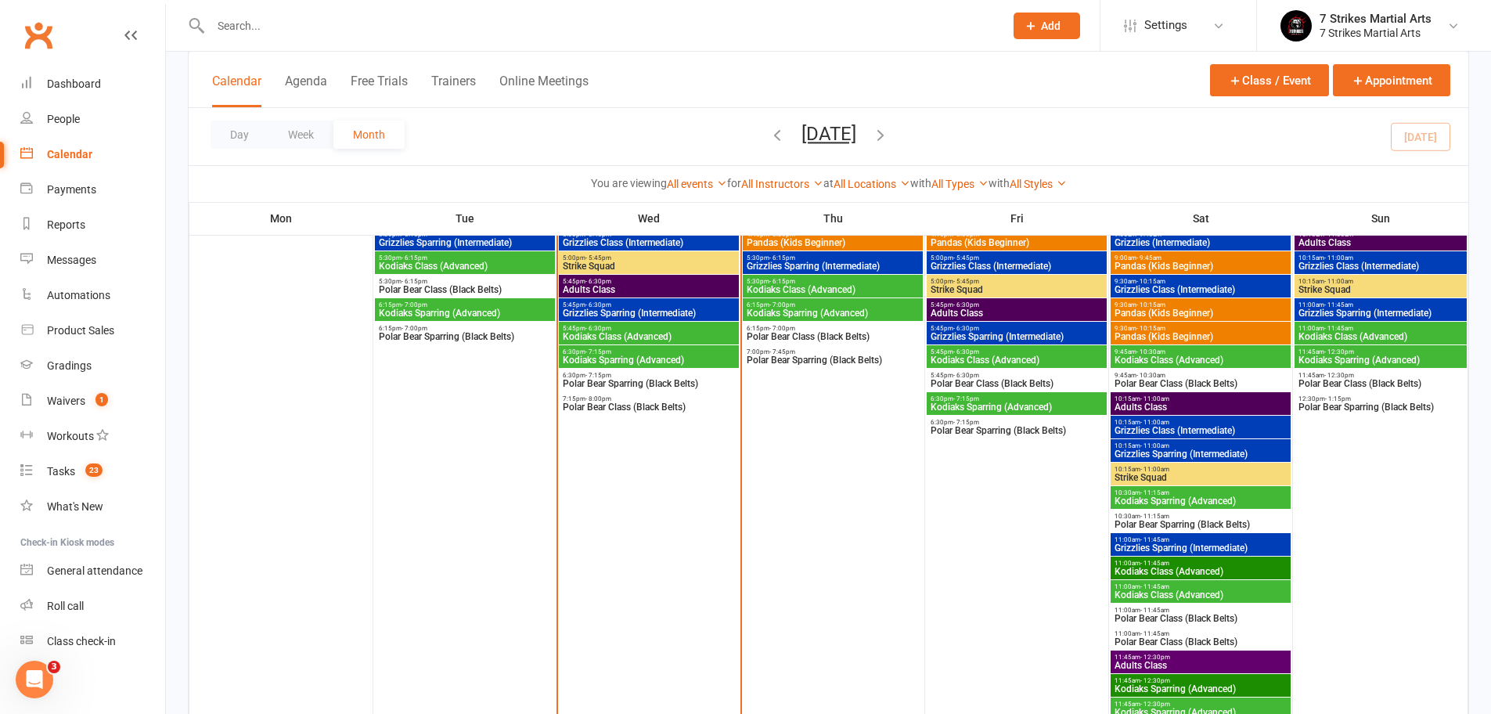
click at [602, 333] on span "Kodiaks Class (Advanced)" at bounding box center [649, 336] width 174 height 9
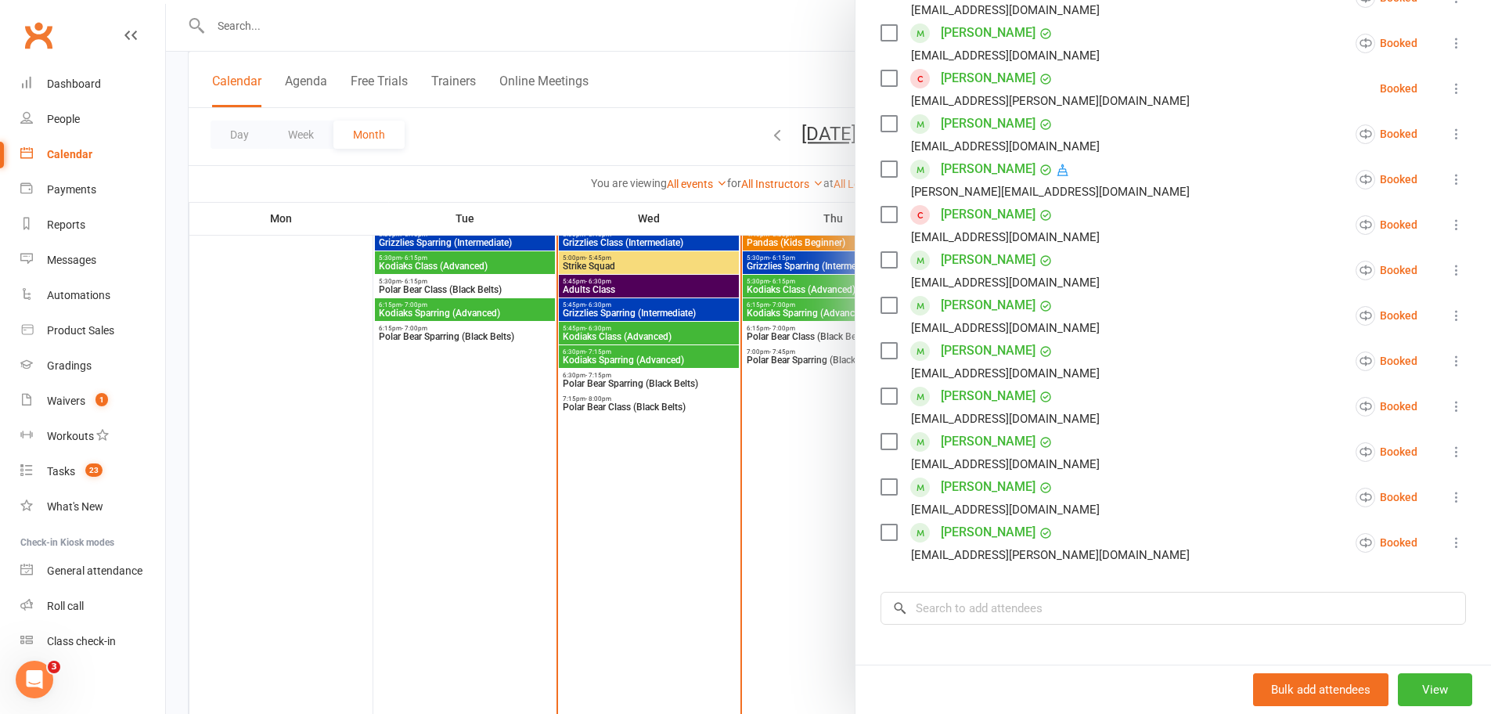
scroll to position [495, 0]
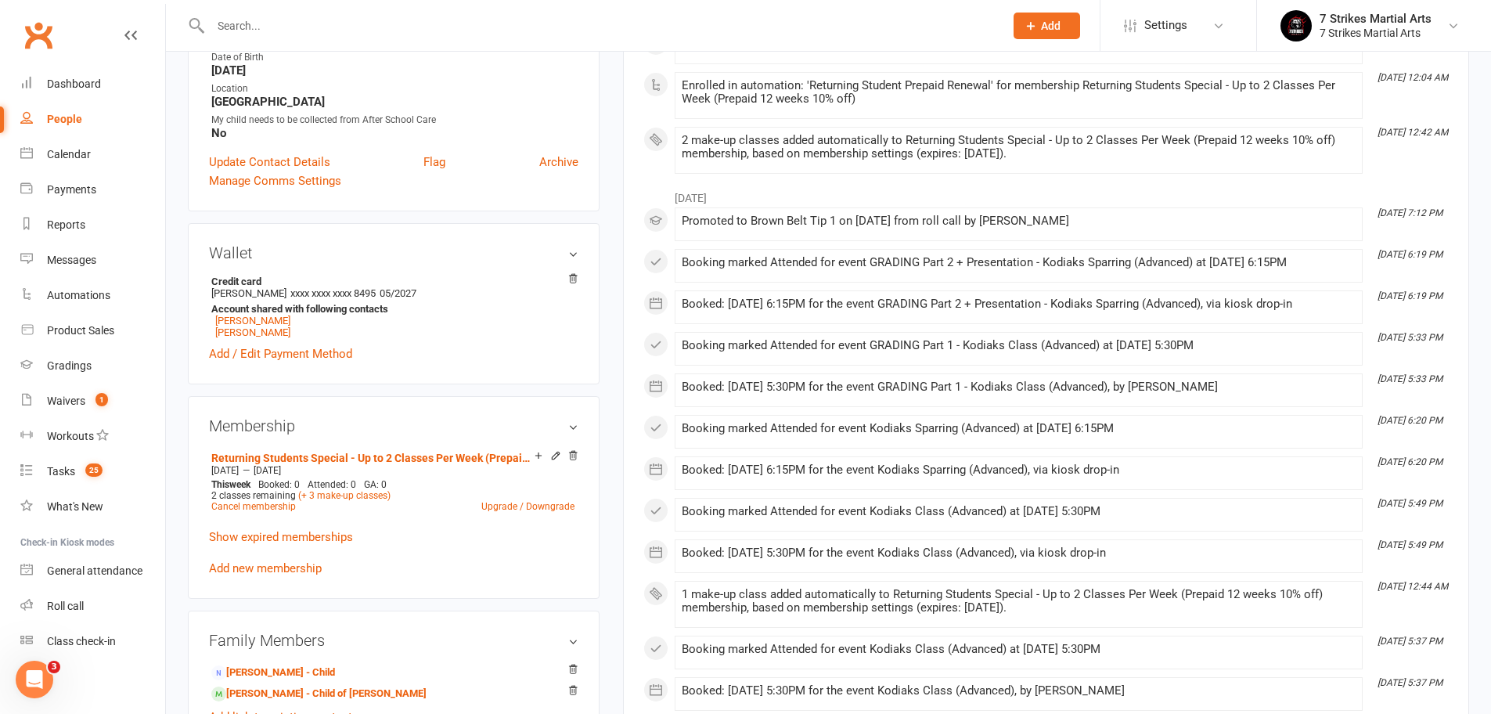
scroll to position [474, 0]
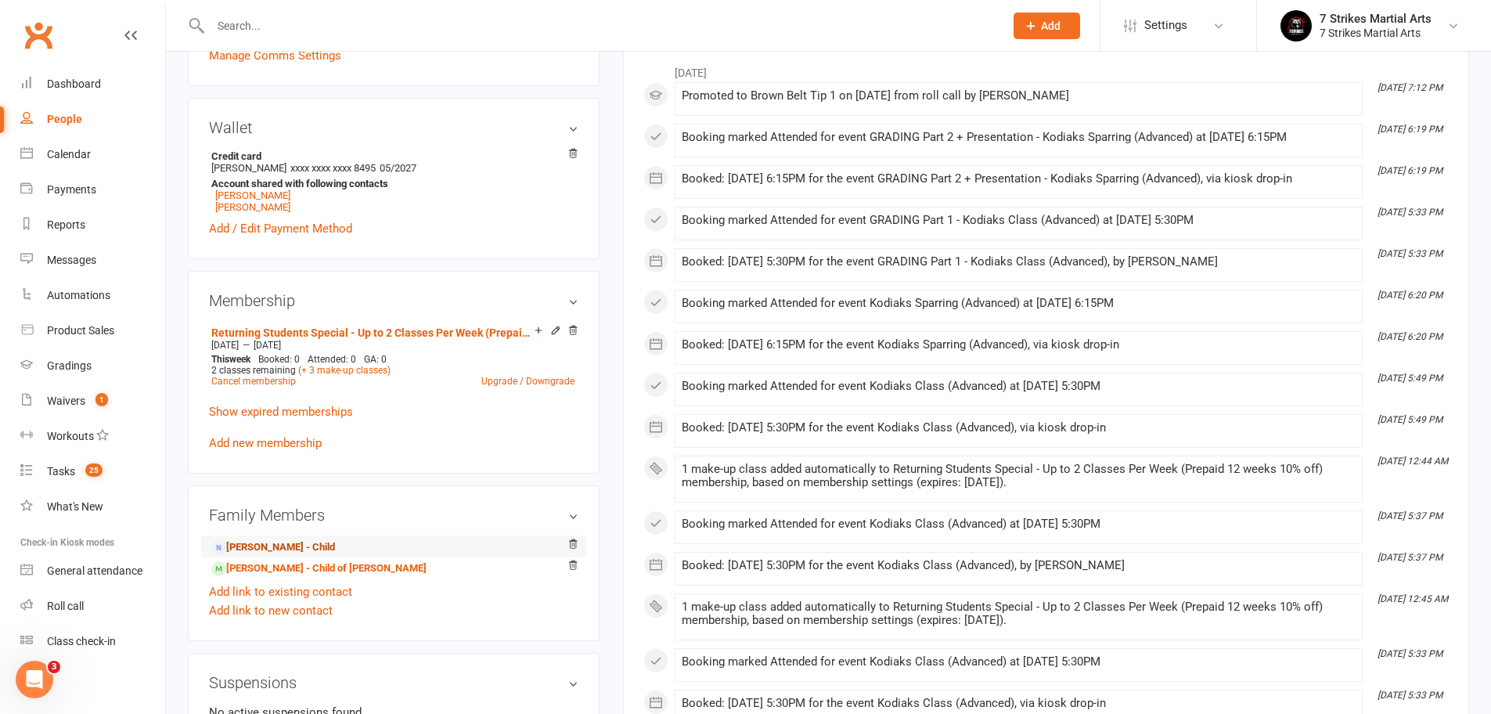
click at [332, 545] on link "Matthew Noonan - Child" at bounding box center [273, 547] width 124 height 16
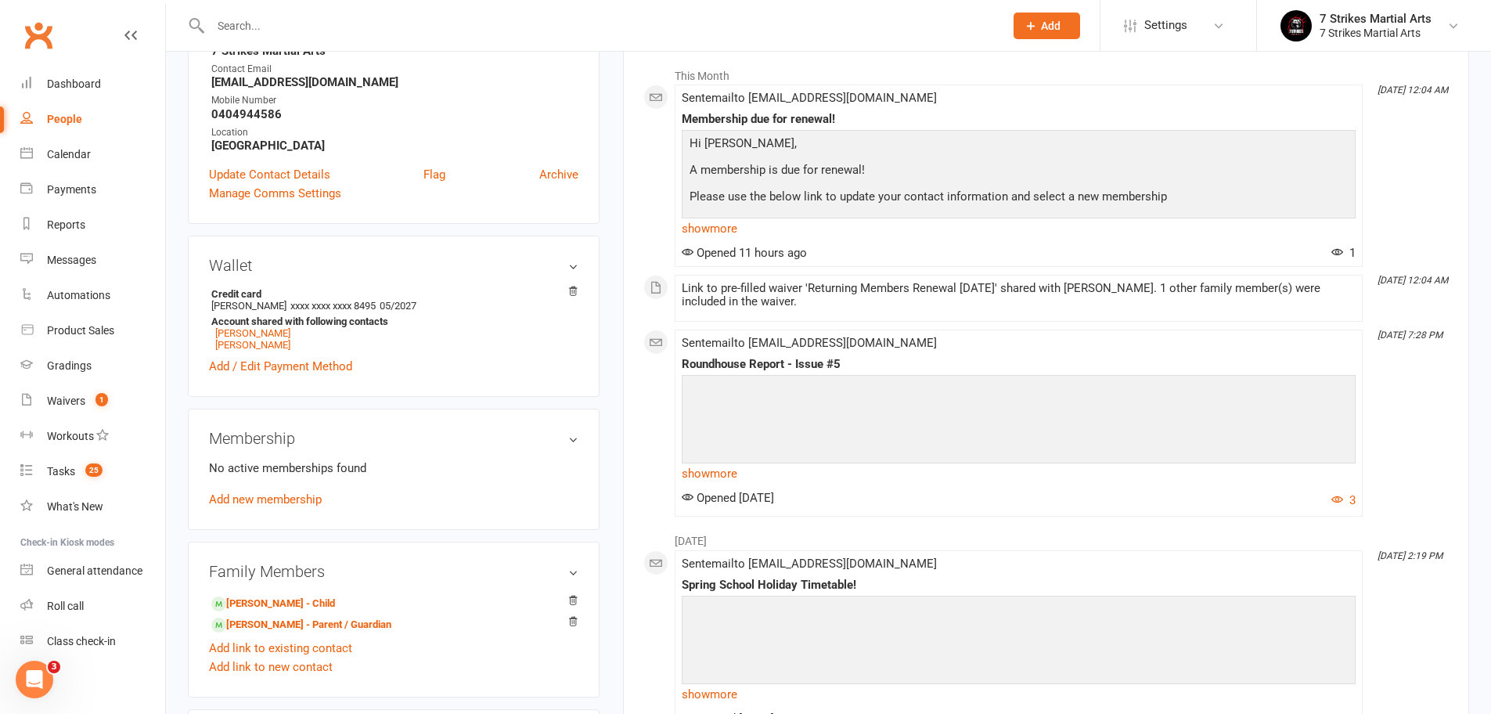
scroll to position [265, 0]
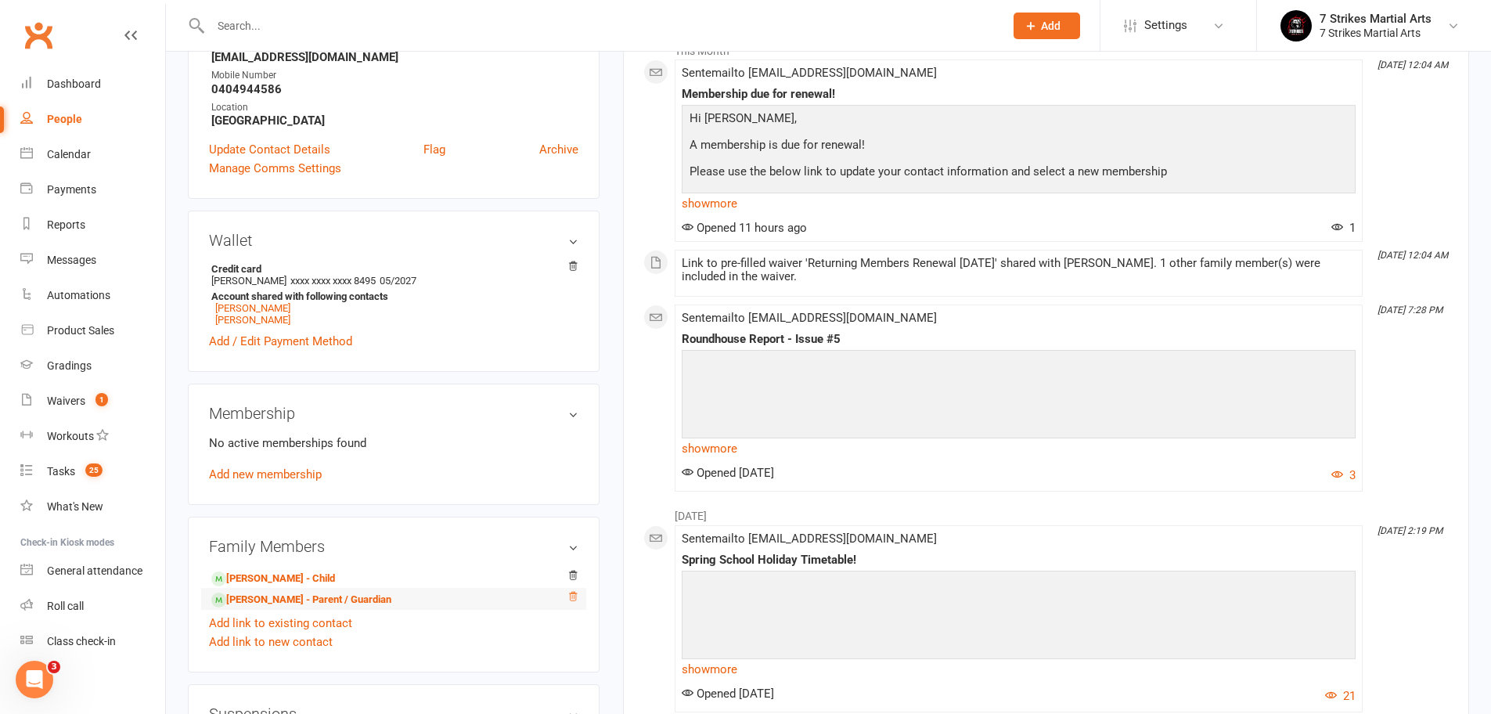
click at [574, 598] on icon at bounding box center [572, 596] width 11 height 11
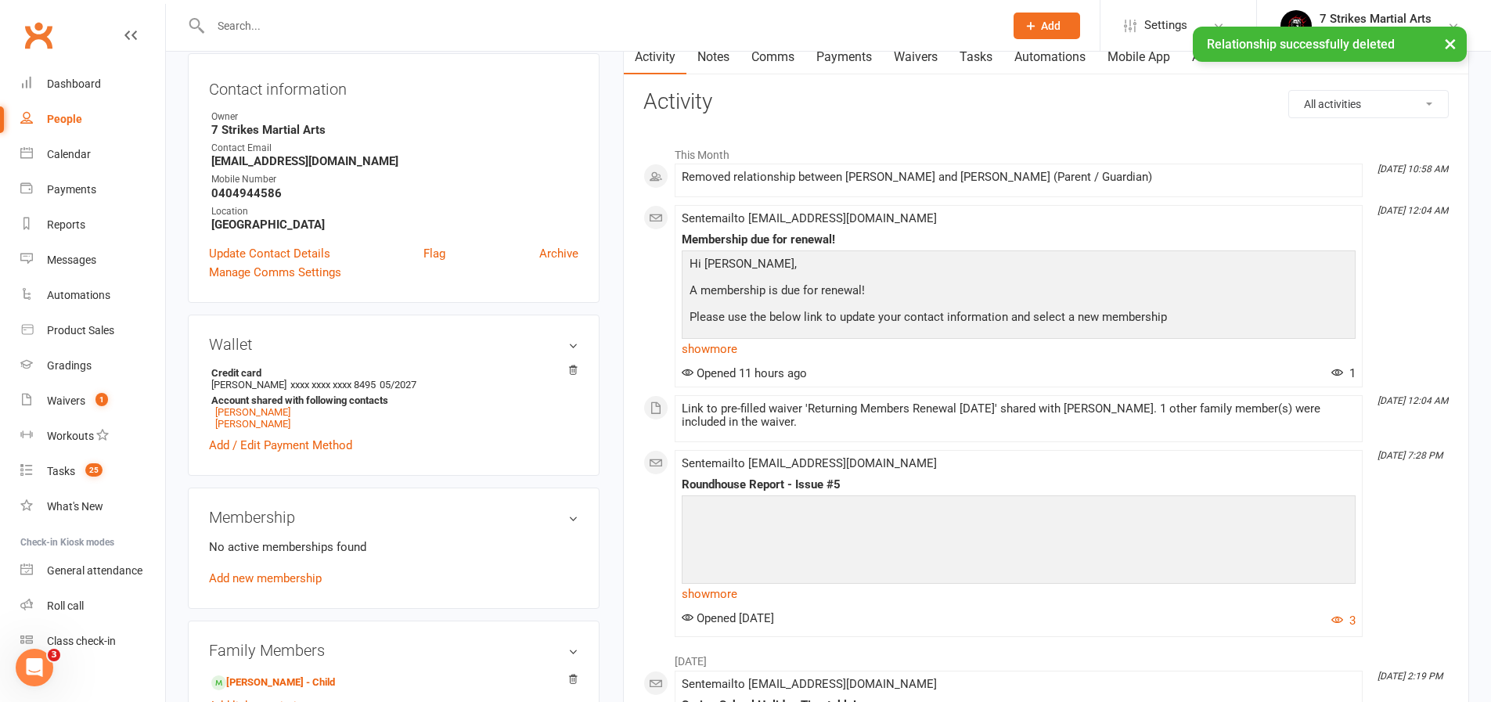
scroll to position [267, 0]
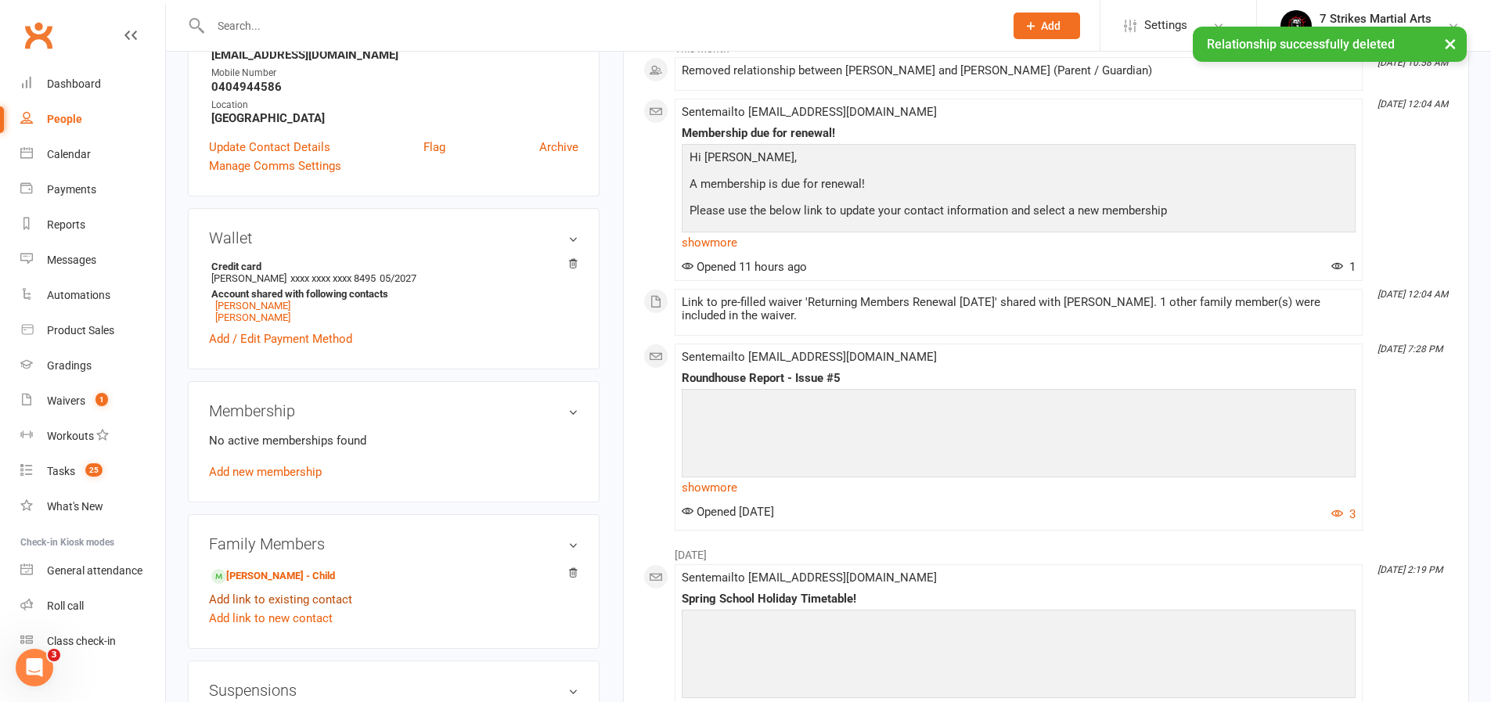
click at [301, 603] on link "Add link to existing contact" at bounding box center [280, 599] width 143 height 19
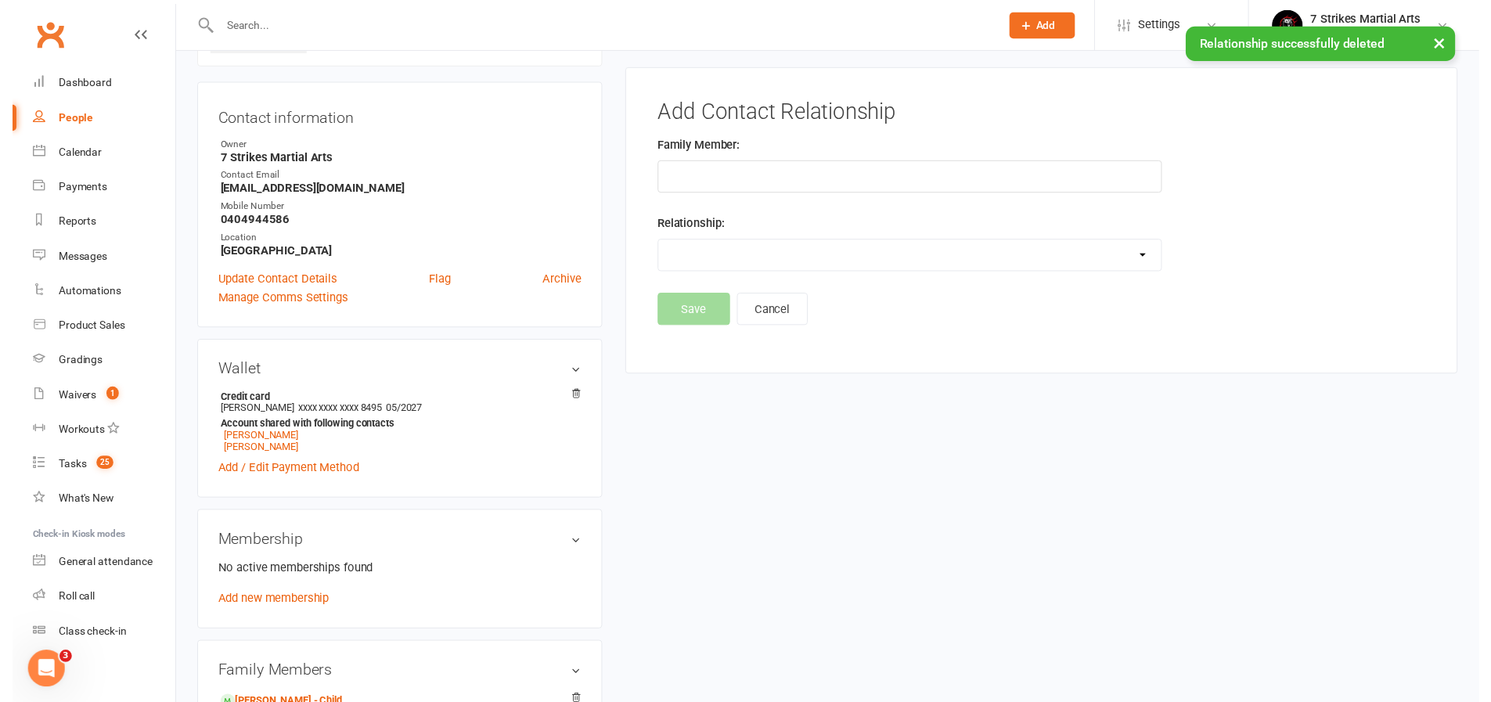
scroll to position [120, 0]
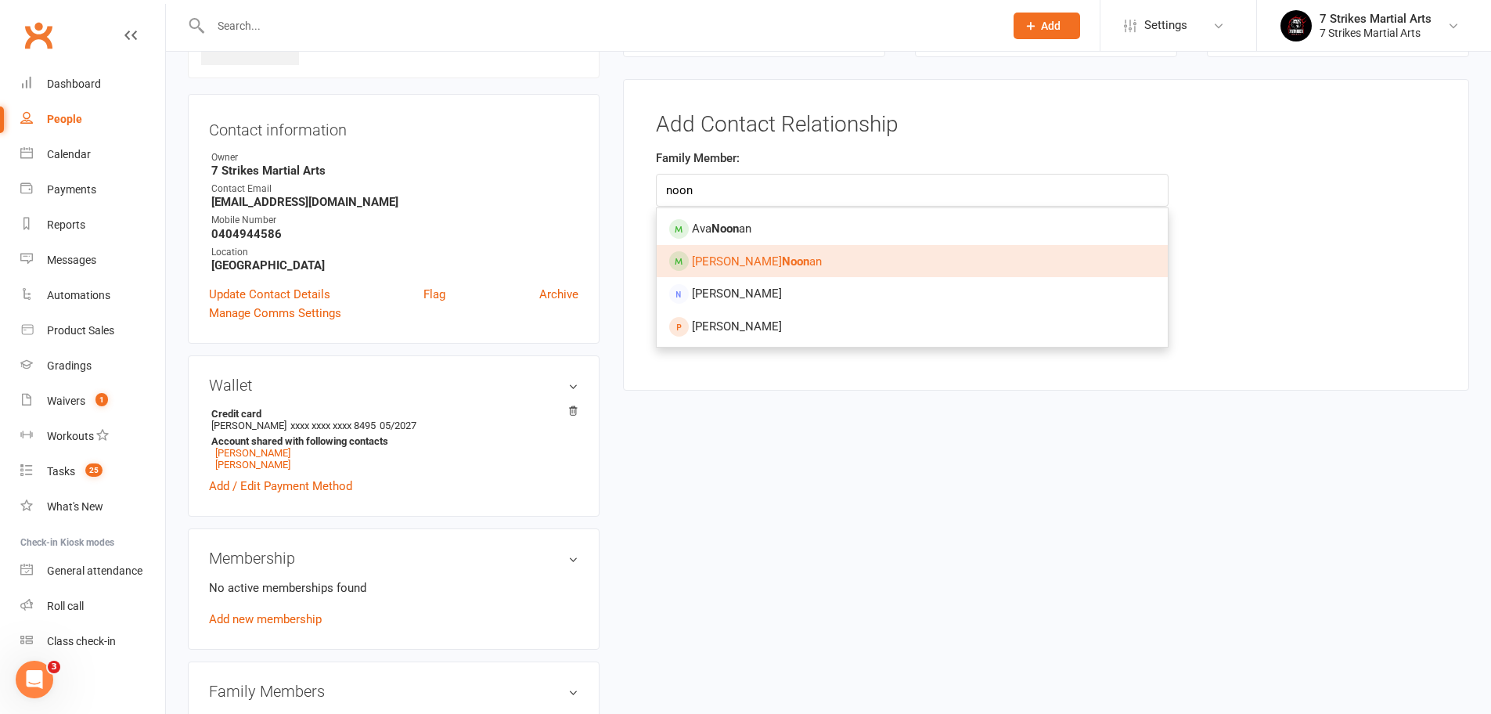
type input "noon"
click at [790, 261] on link "Charlie Noon an" at bounding box center [912, 261] width 511 height 33
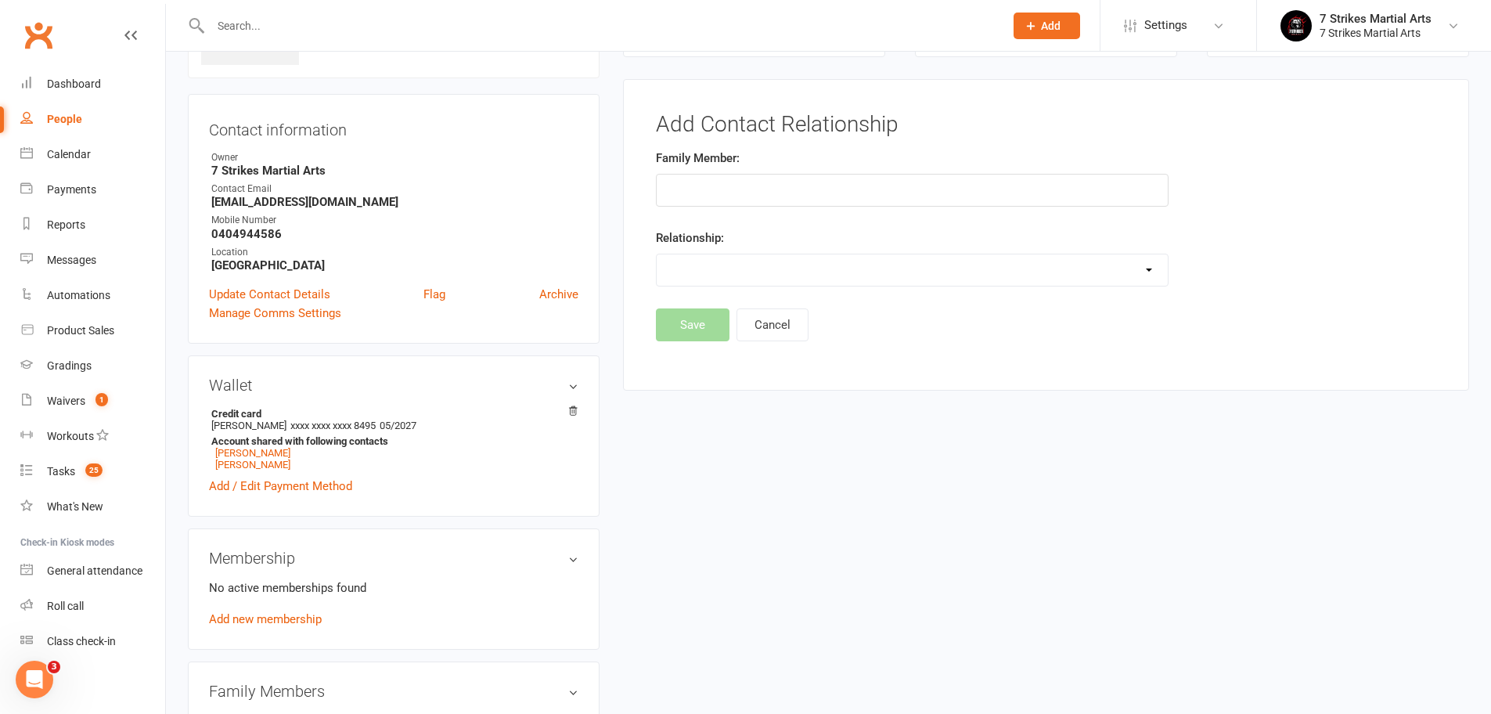
type input "[PERSON_NAME]"
select select "1"
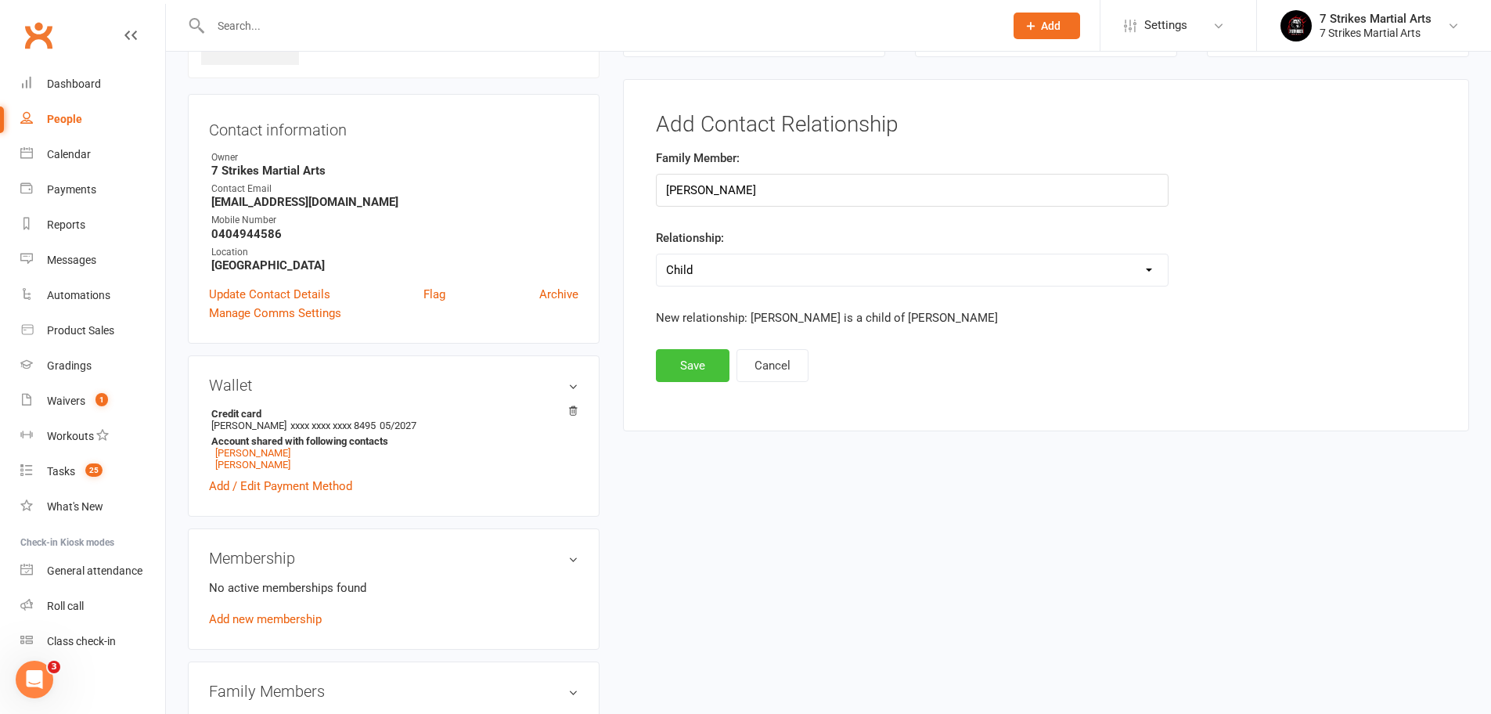
click at [695, 354] on button "Save" at bounding box center [693, 365] width 74 height 33
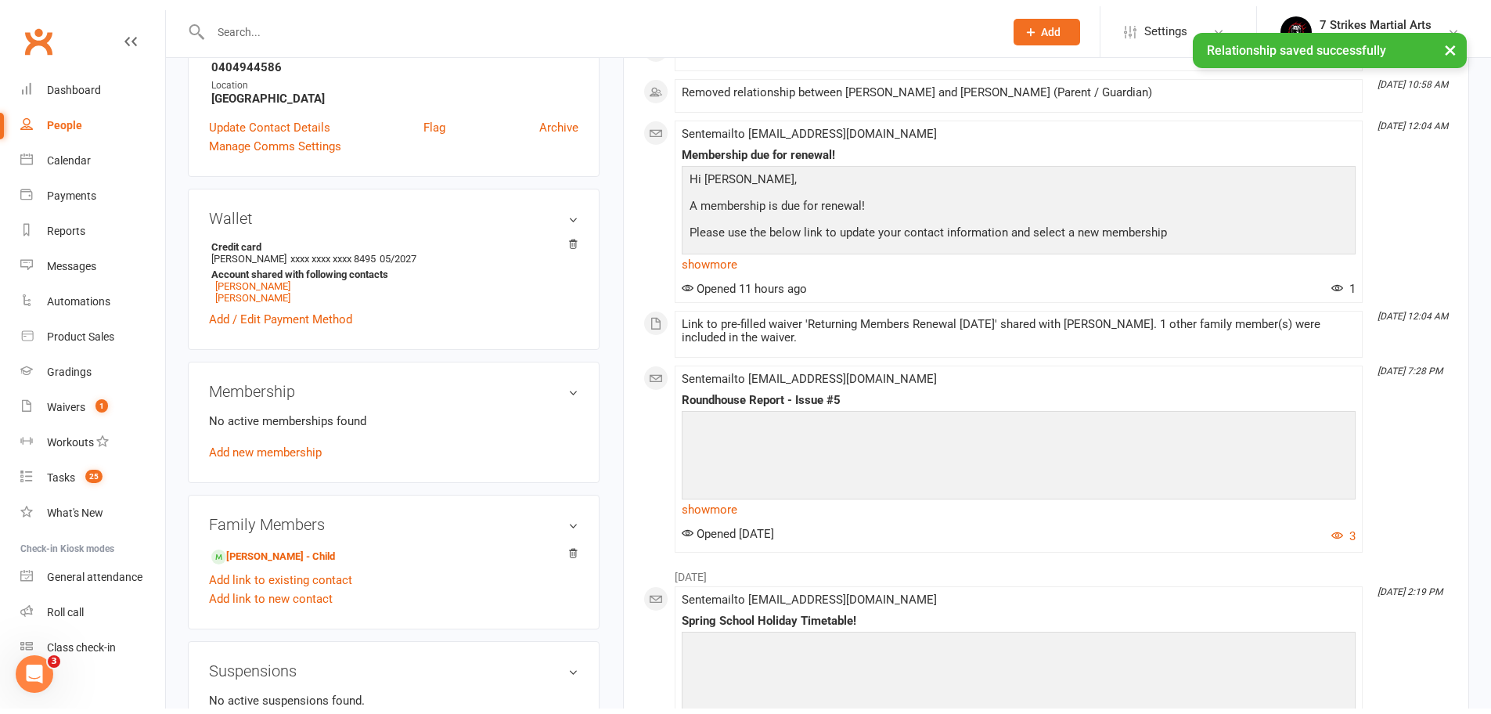
scroll to position [296, 0]
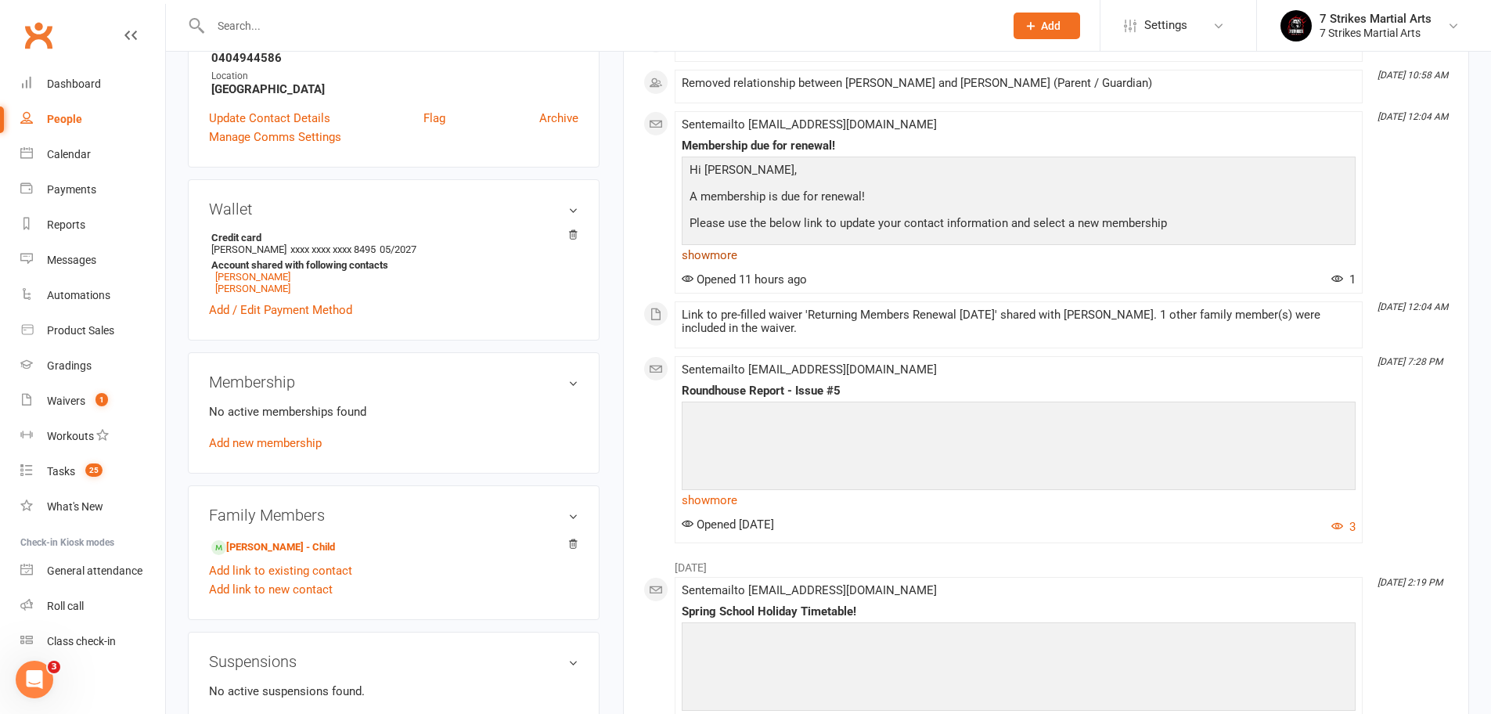
click at [703, 251] on link "show more" at bounding box center [1019, 255] width 674 height 22
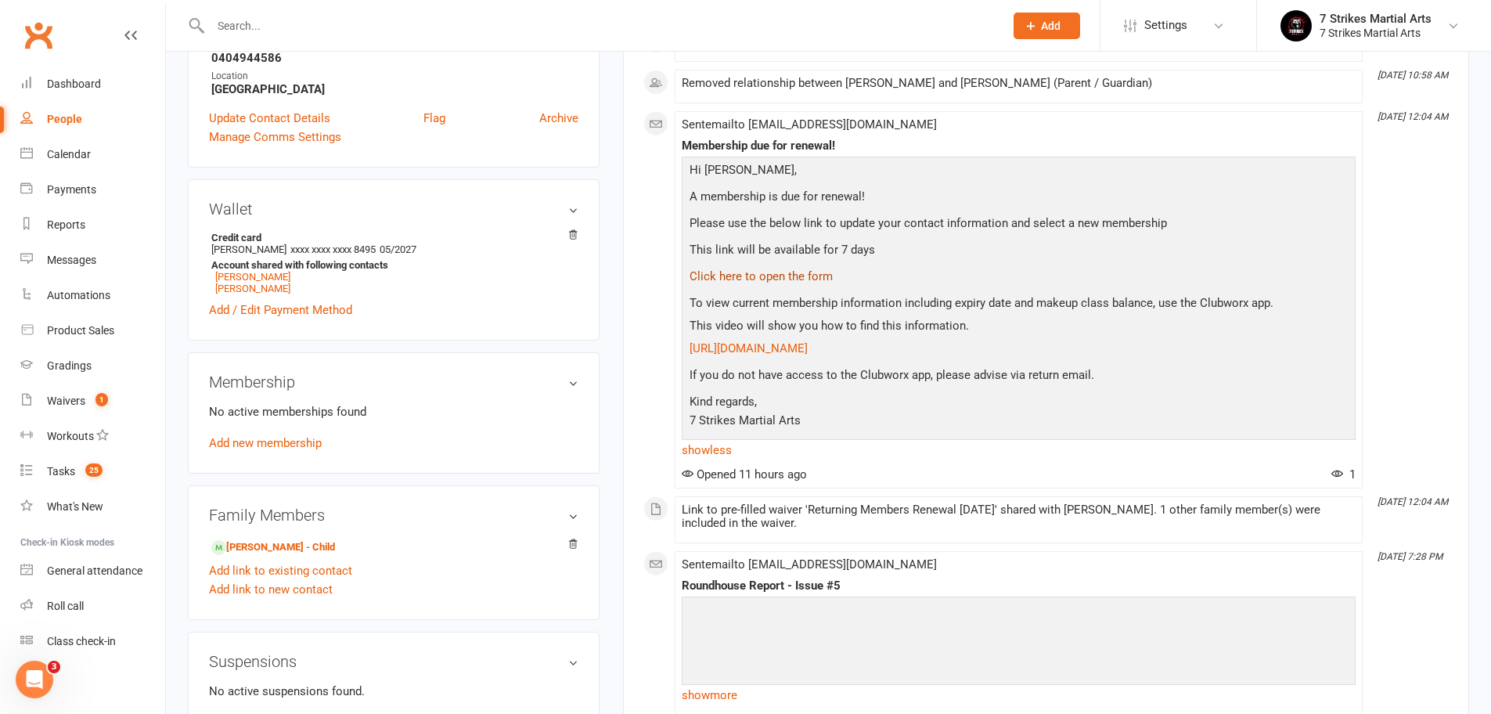
click at [786, 273] on link "Click here to open the form" at bounding box center [760, 276] width 143 height 14
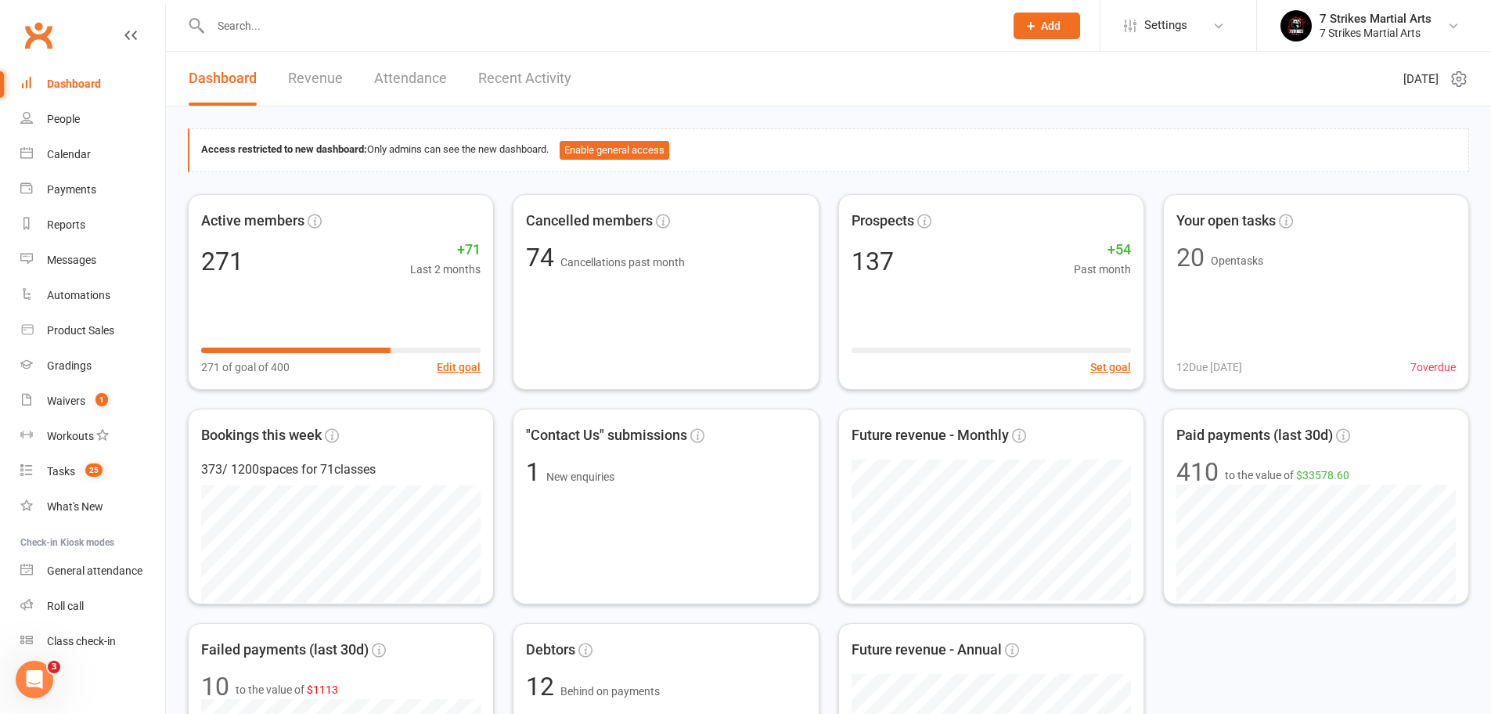
click at [293, 35] on input "text" at bounding box center [599, 26] width 787 height 22
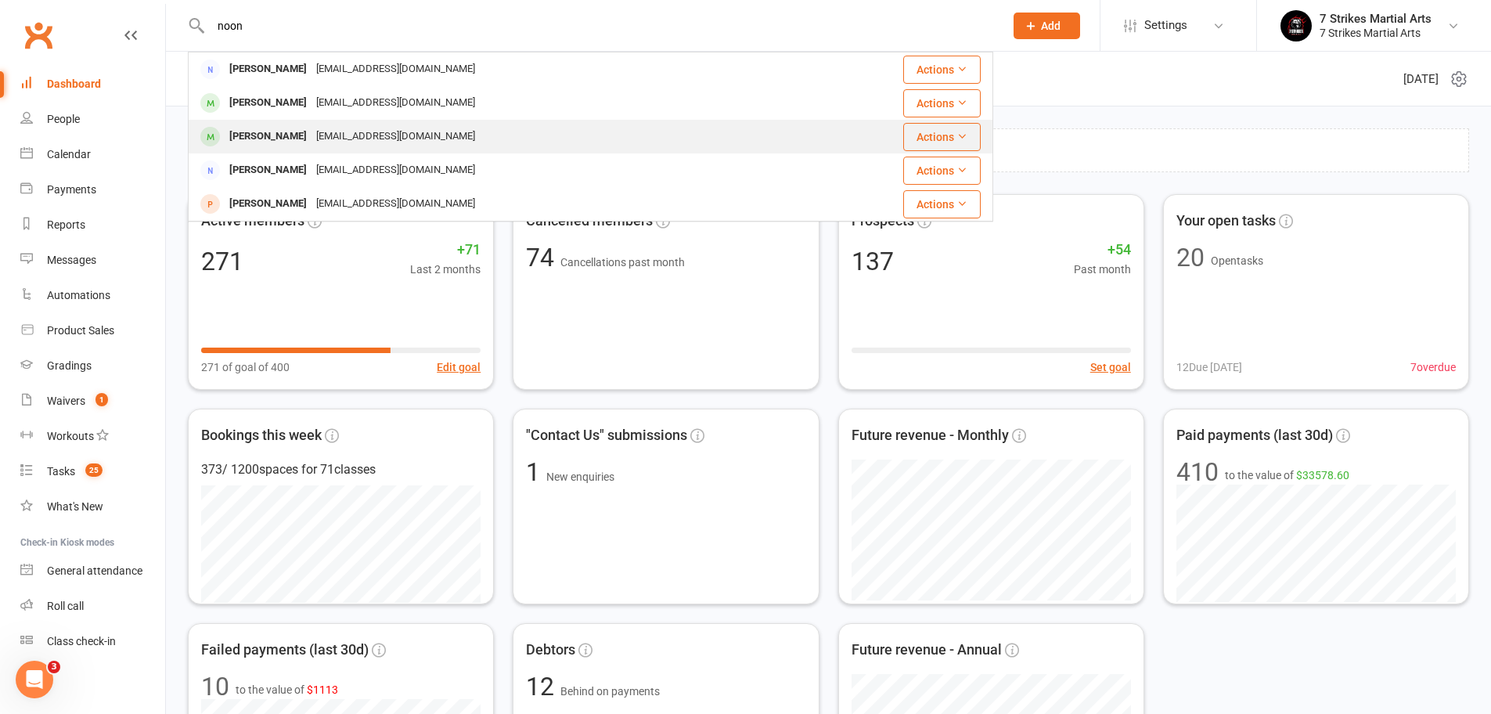
type input "noon"
click at [311, 140] on div "[EMAIL_ADDRESS][DOMAIN_NAME]" at bounding box center [395, 136] width 168 height 23
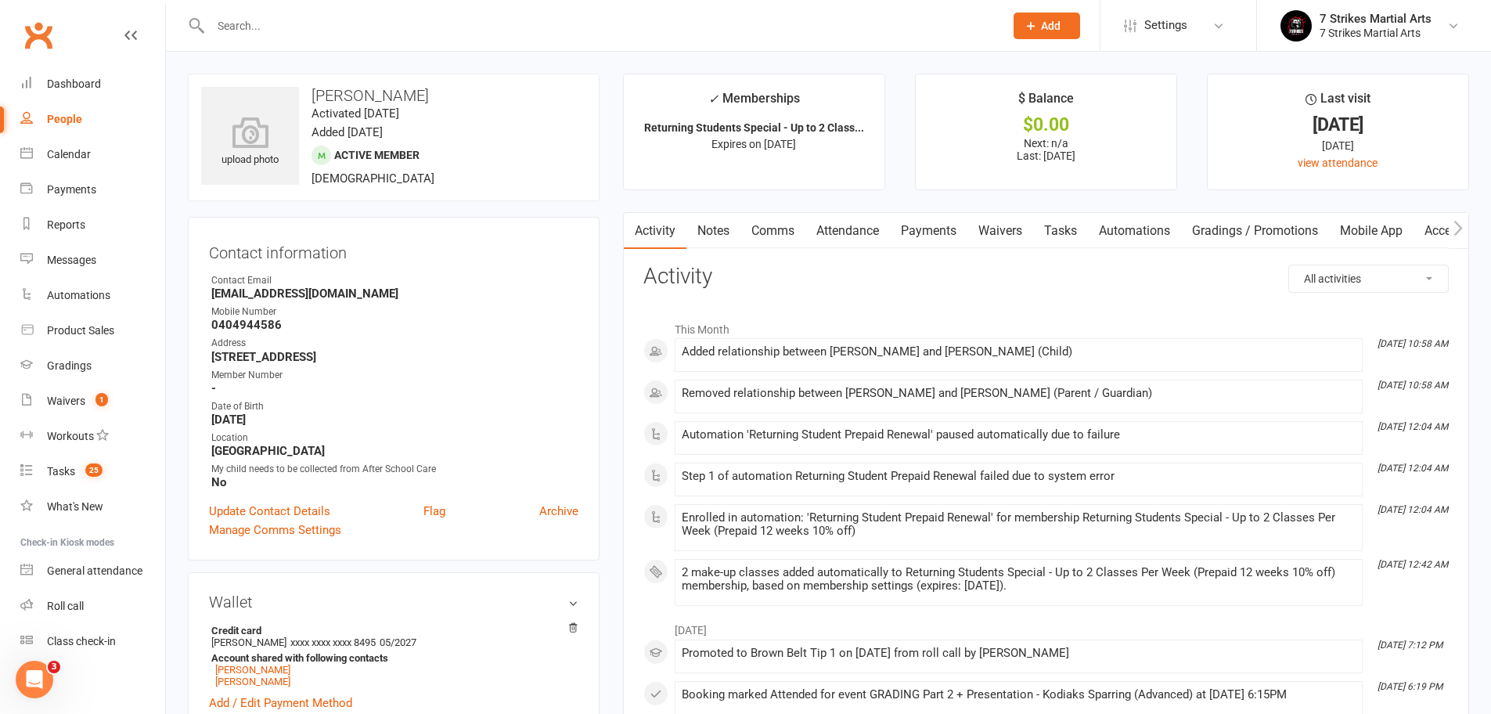
click at [1155, 236] on link "Automations" at bounding box center [1134, 231] width 93 height 36
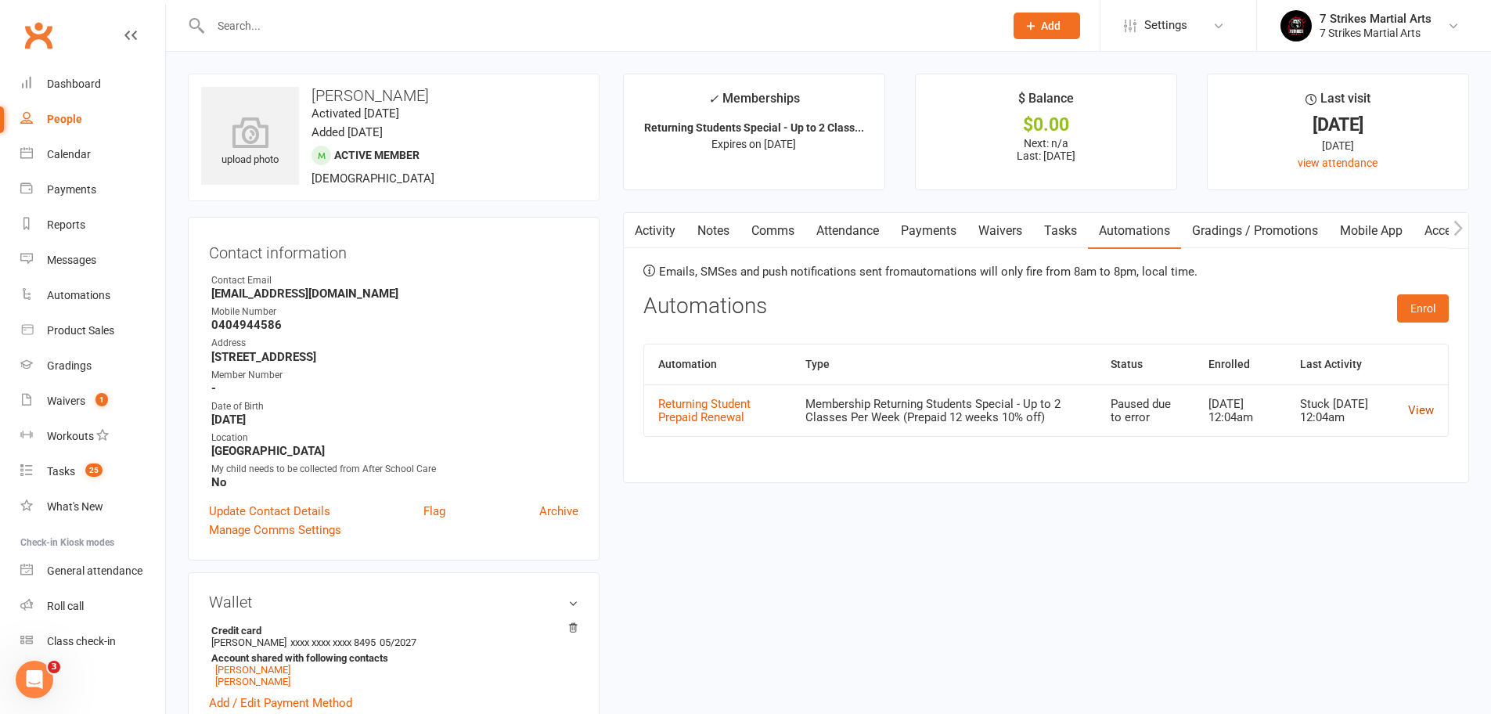
click at [1420, 416] on link "View" at bounding box center [1421, 410] width 26 height 14
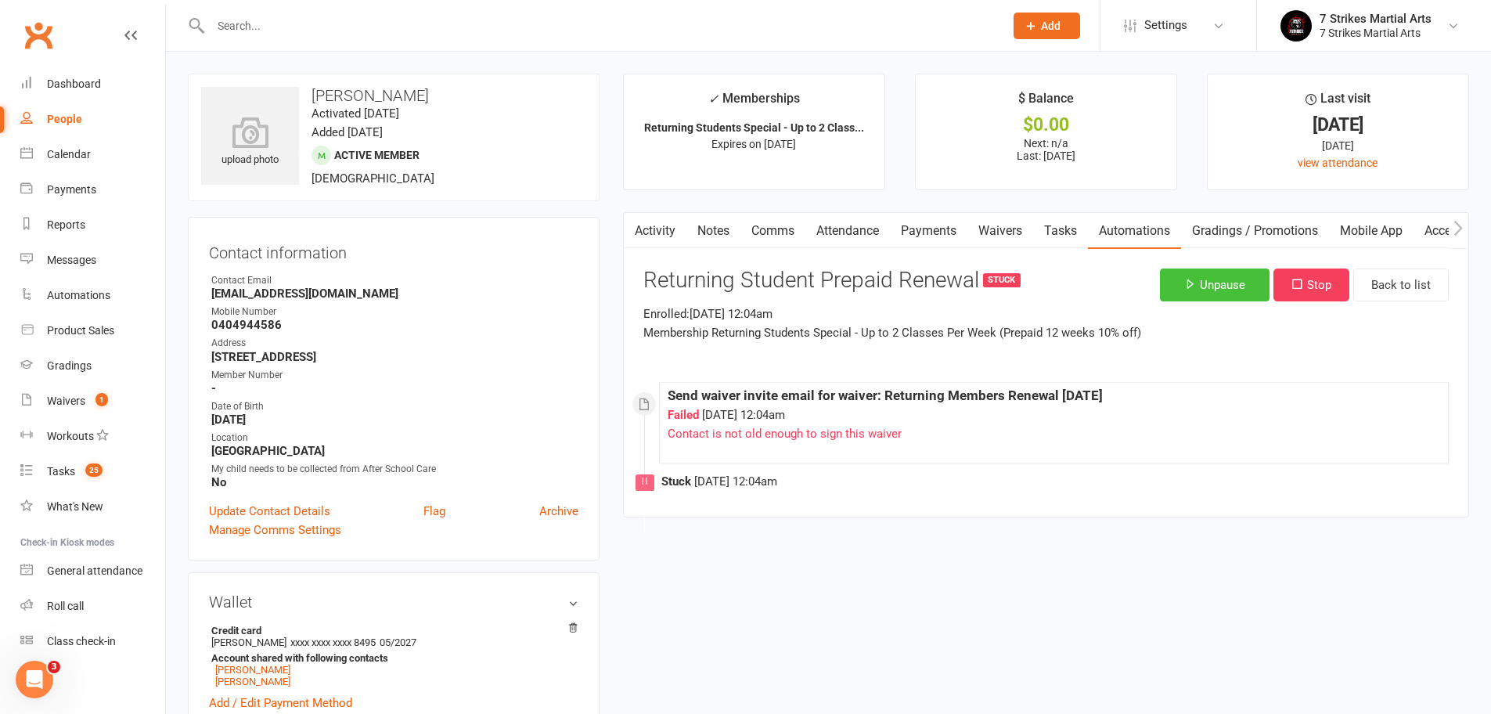
click at [1170, 280] on button "Unpause" at bounding box center [1215, 284] width 110 height 33
drag, startPoint x: 1314, startPoint y: 284, endPoint x: 913, endPoint y: 340, distance: 404.6
click at [1314, 284] on button "Stop" at bounding box center [1311, 284] width 76 height 33
click at [1147, 232] on link "Automations" at bounding box center [1134, 231] width 93 height 36
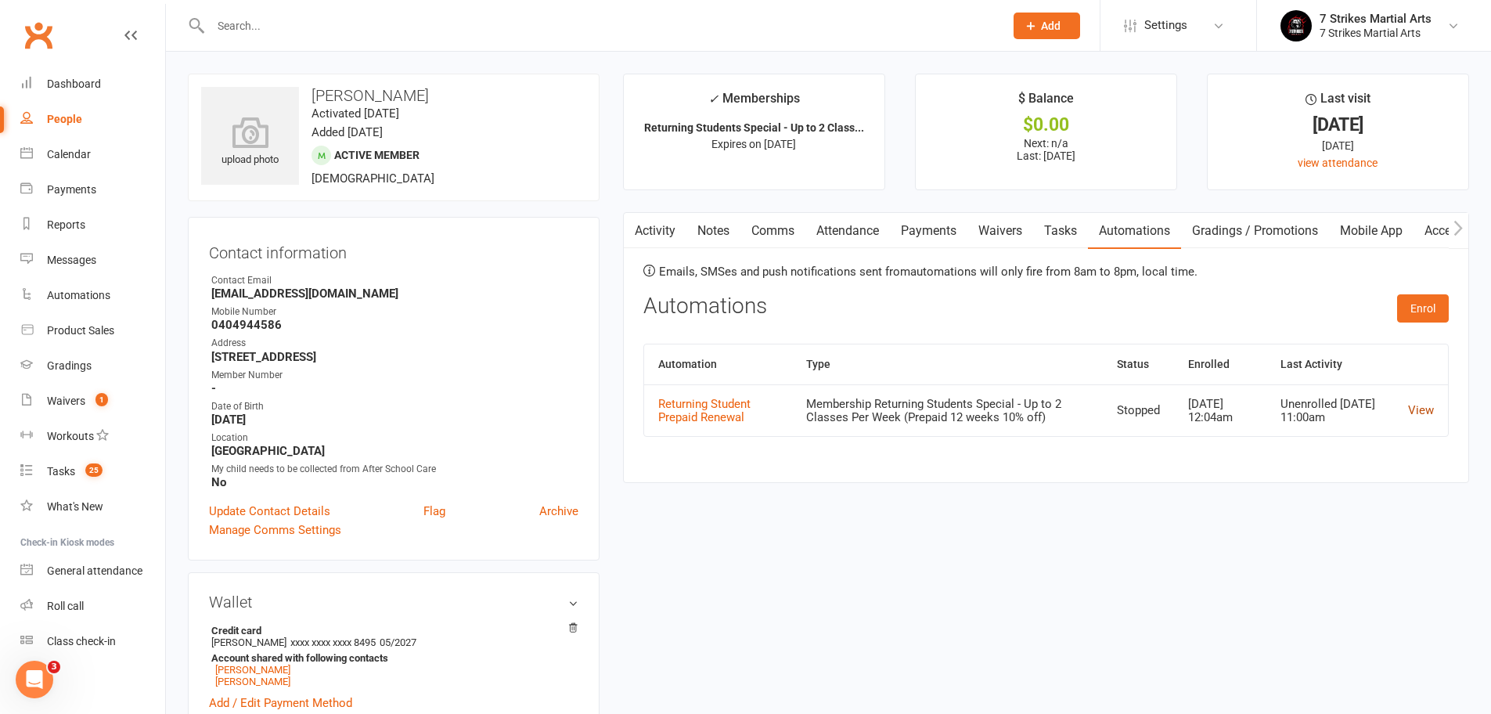
click at [1427, 416] on link "View" at bounding box center [1421, 410] width 26 height 14
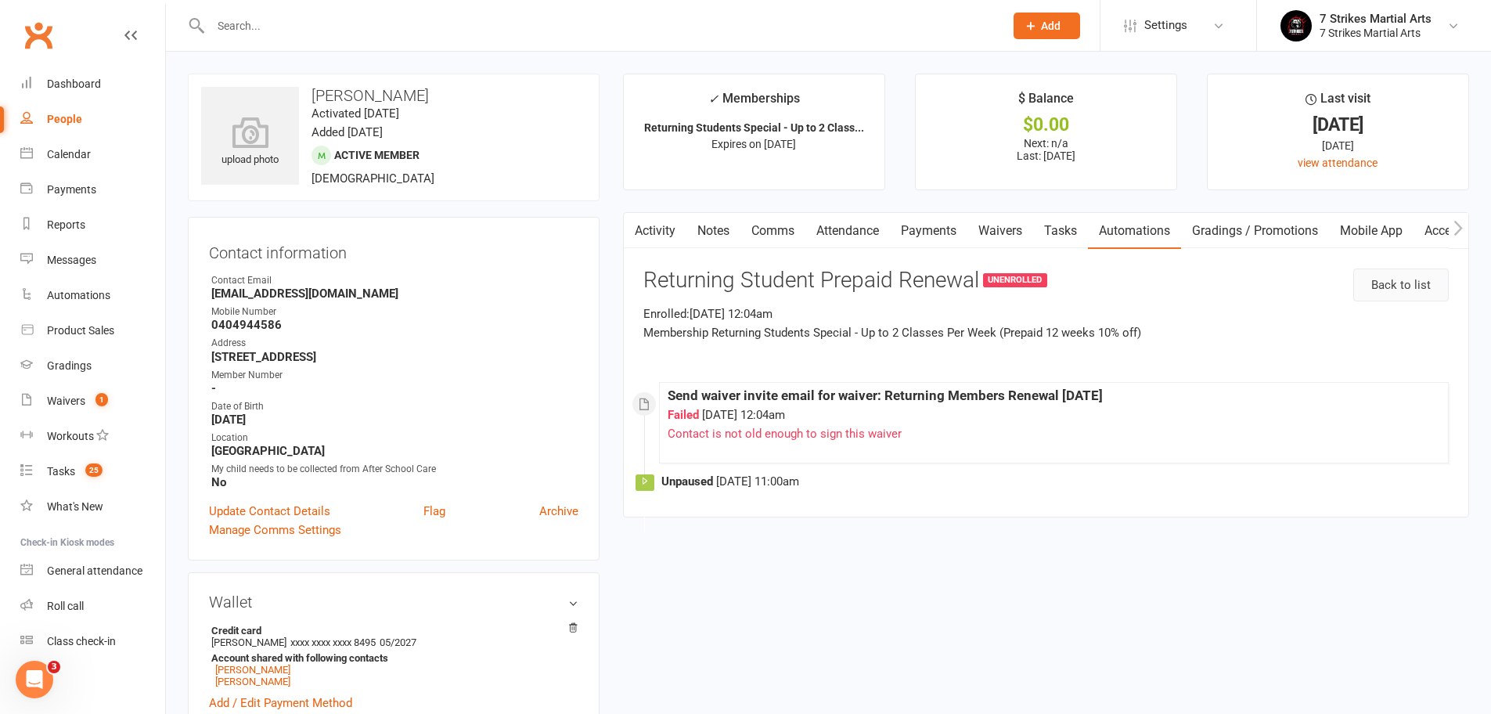
click at [1383, 279] on link "Back to list" at bounding box center [1400, 284] width 95 height 33
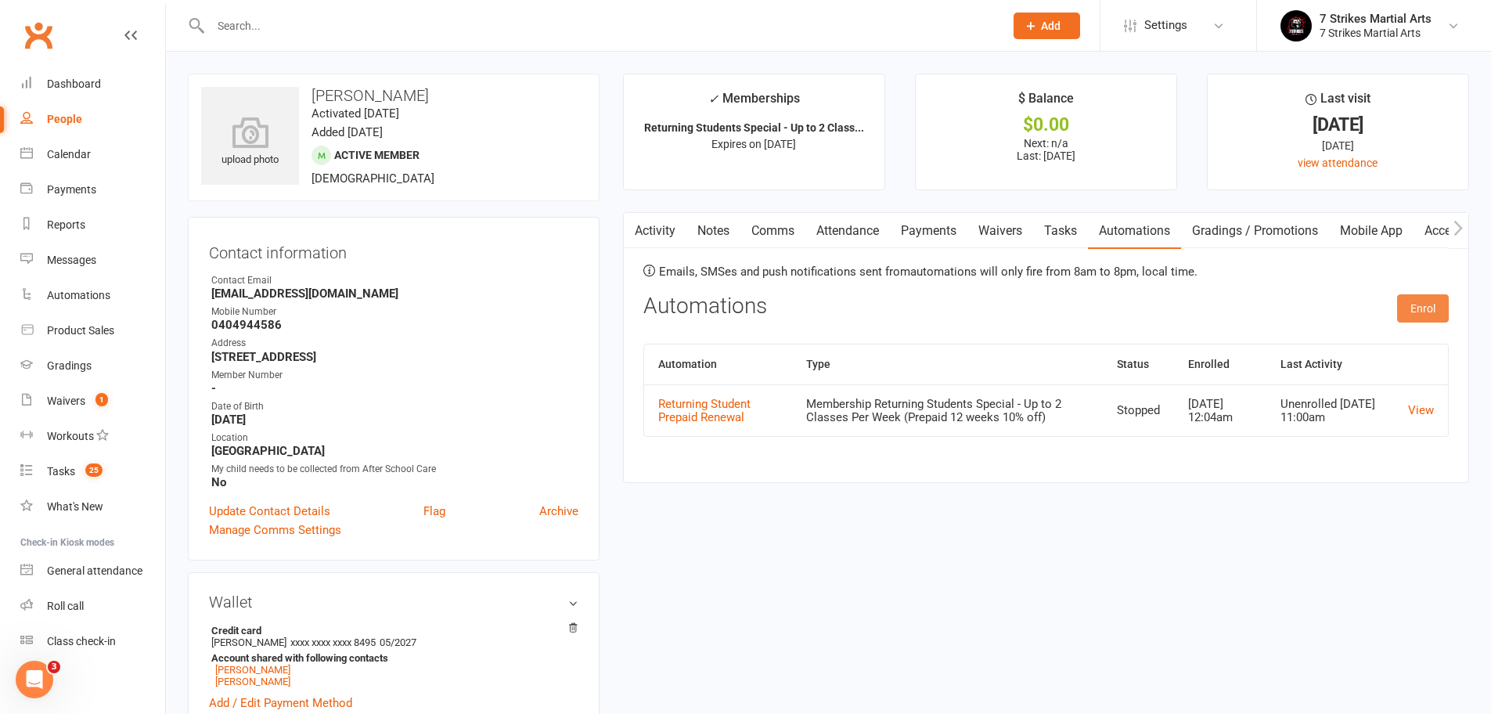
click at [1409, 310] on button "Enrol" at bounding box center [1423, 308] width 52 height 28
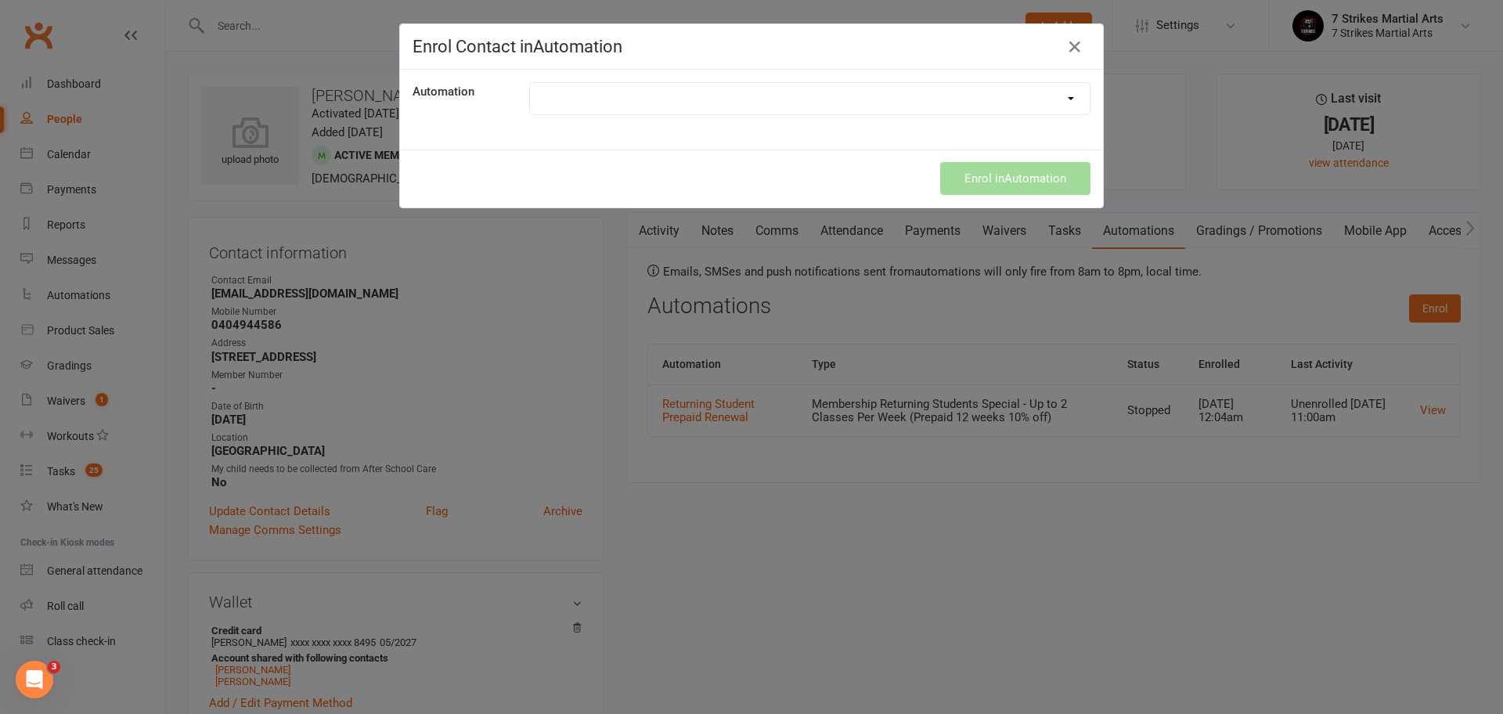
select select "9787"
click at [987, 172] on button "Enrol in Automation" at bounding box center [1015, 178] width 150 height 33
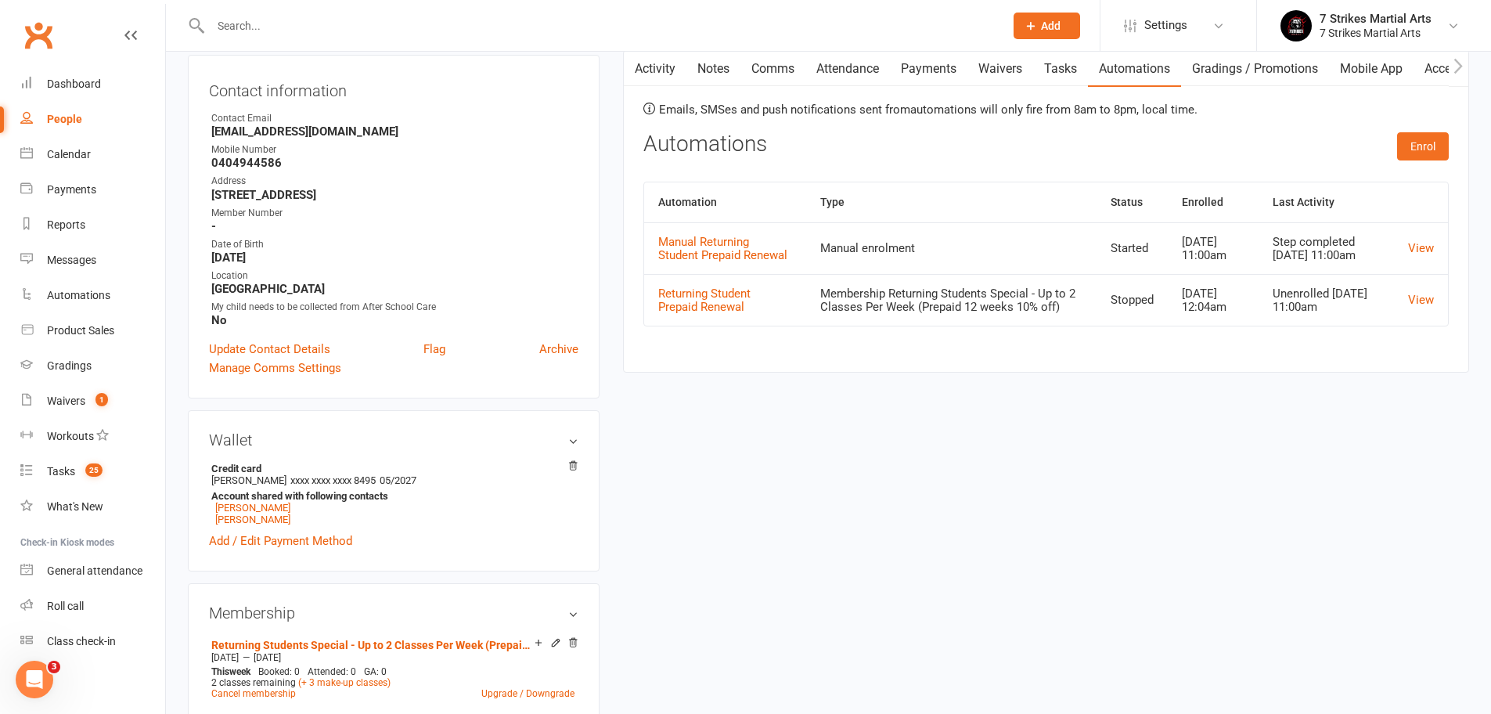
scroll to position [503, 0]
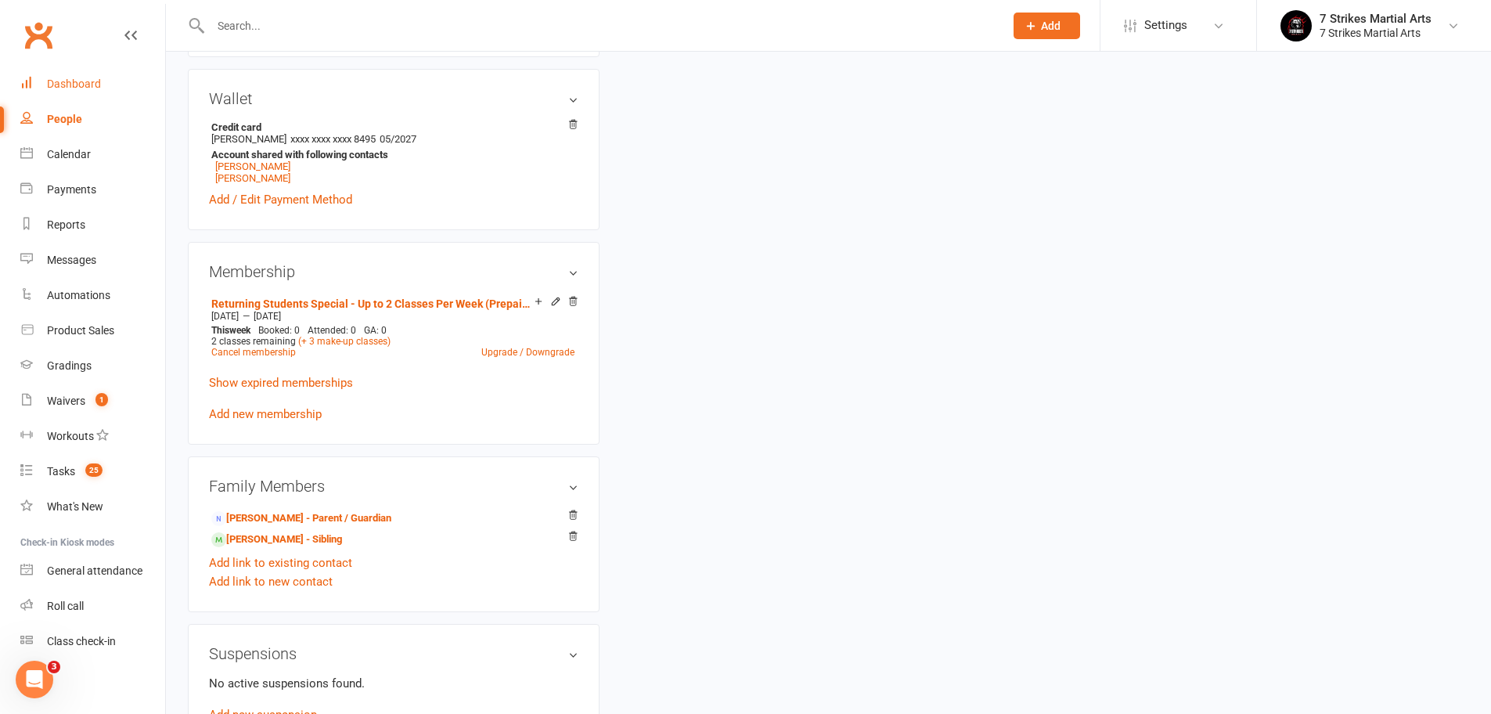
click at [101, 80] on link "Dashboard" at bounding box center [92, 84] width 145 height 35
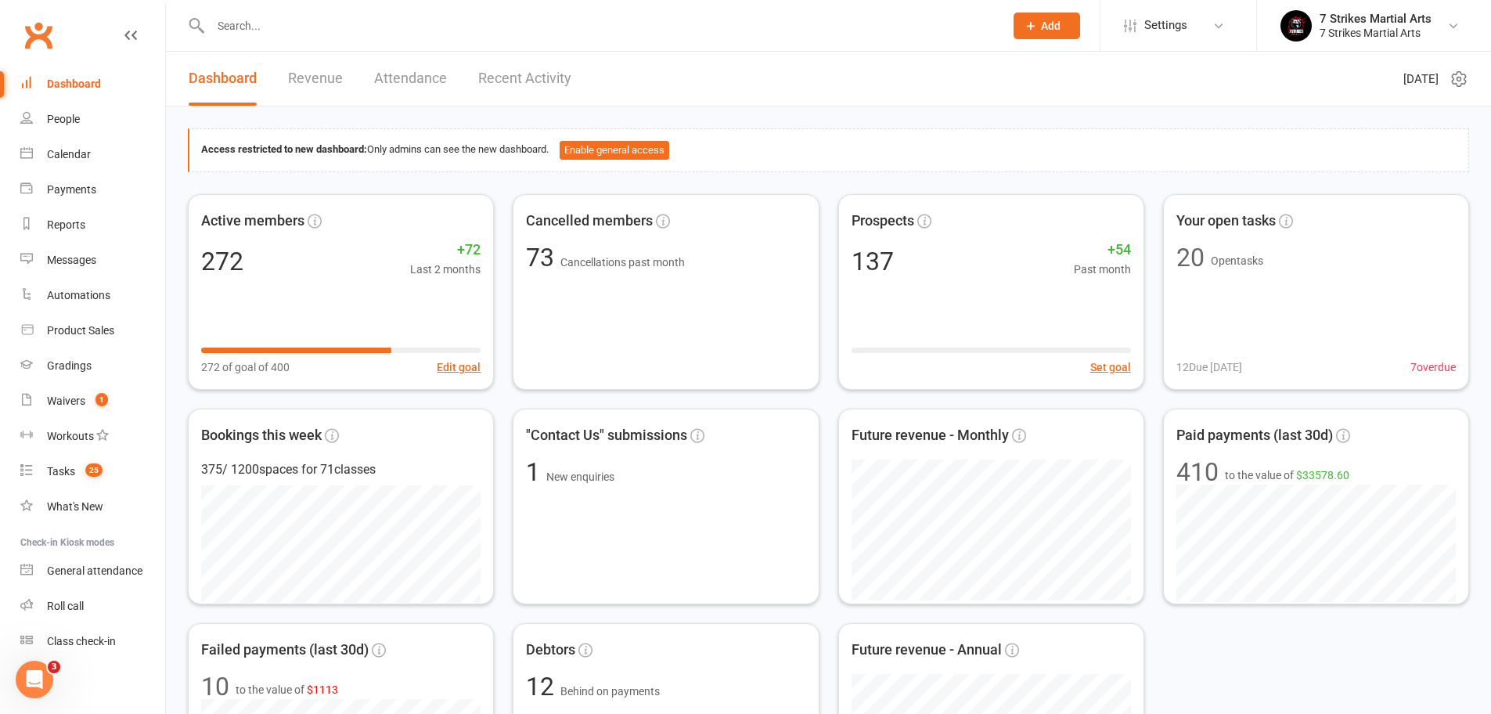
click at [101, 80] on link "Dashboard" at bounding box center [92, 84] width 145 height 35
